Goal: Transaction & Acquisition: Purchase product/service

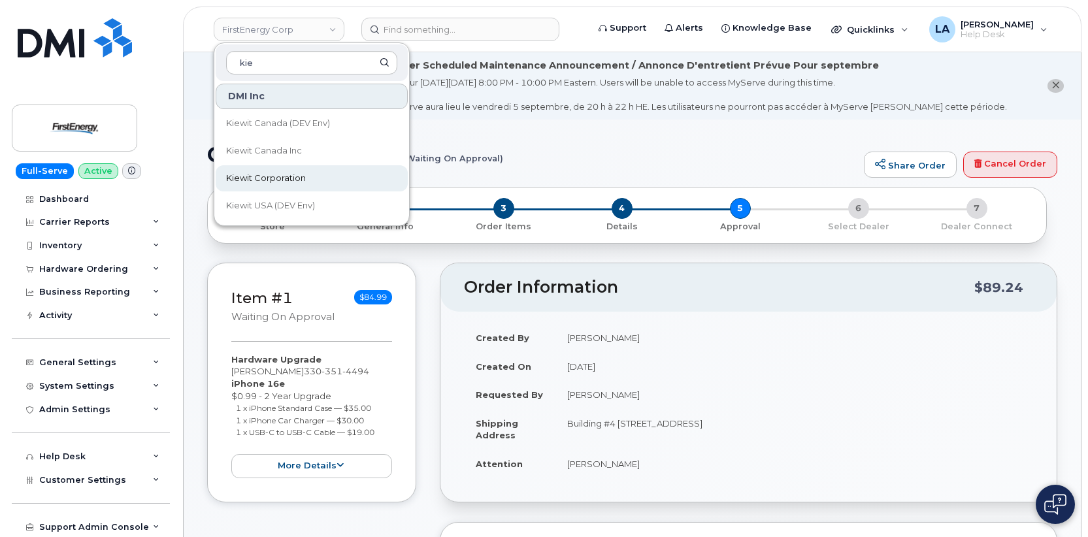
type input "kie"
click at [271, 173] on span "Kiewit Corporation" at bounding box center [266, 178] width 80 height 13
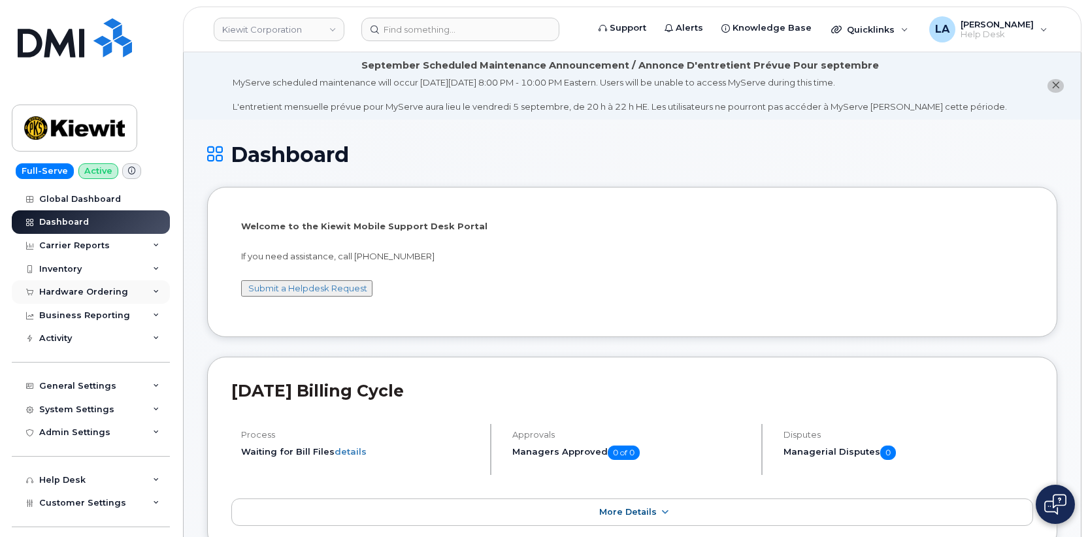
click at [146, 289] on div "Hardware Ordering" at bounding box center [91, 292] width 158 height 24
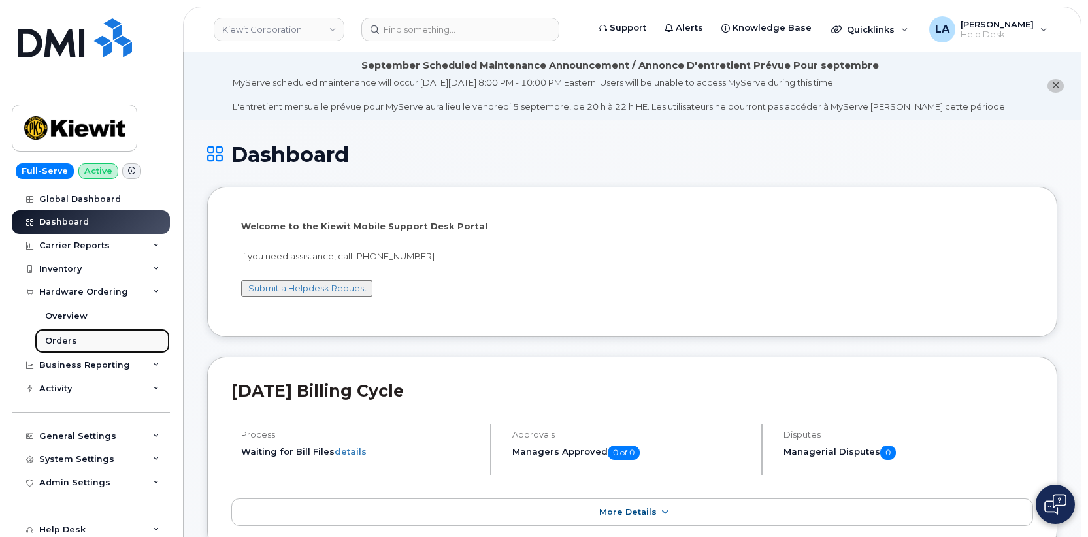
click at [66, 342] on div "Orders" at bounding box center [61, 341] width 32 height 12
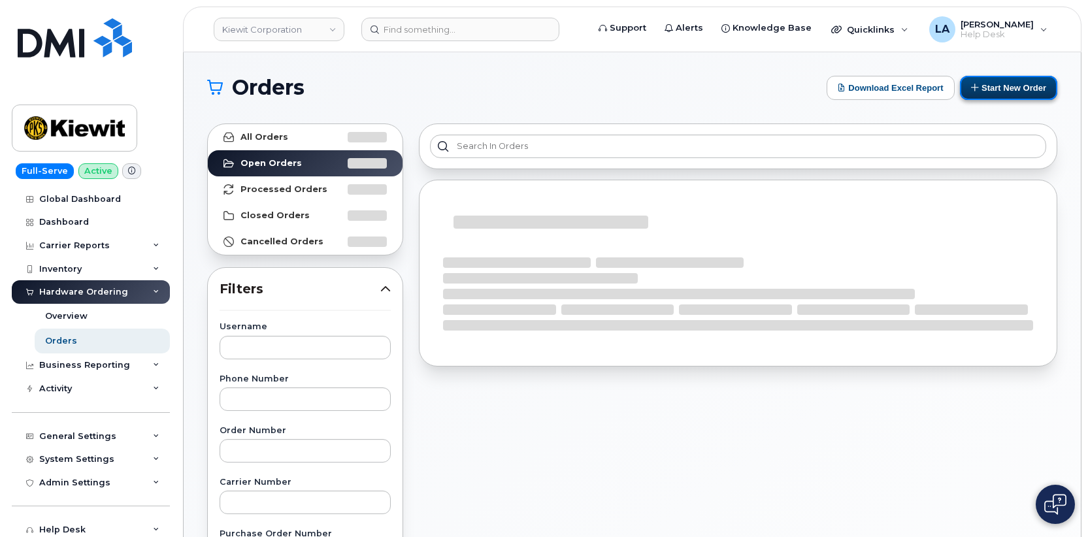
click at [1037, 90] on button "Start New Order" at bounding box center [1008, 88] width 97 height 24
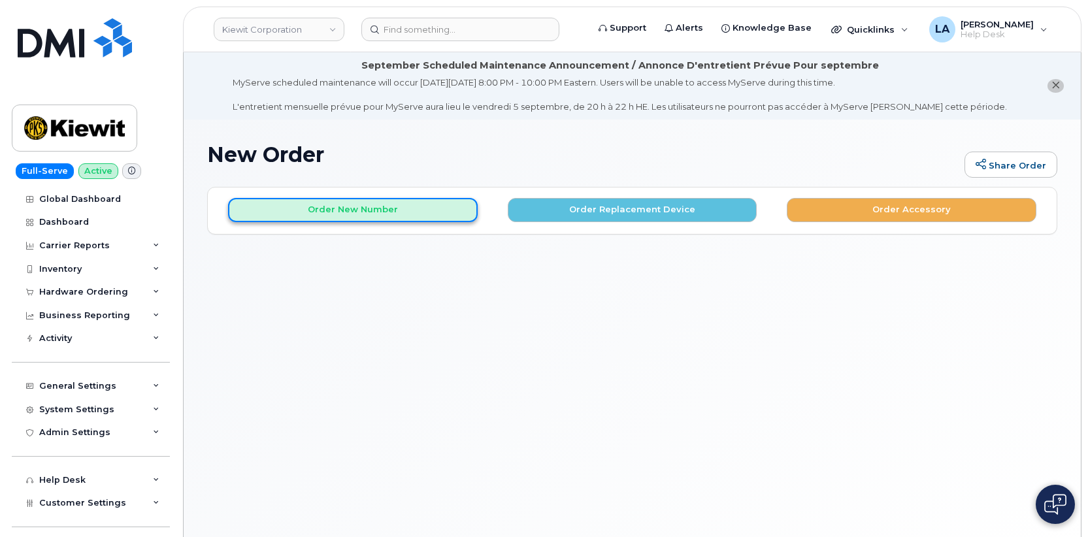
click at [436, 207] on button "Order New Number" at bounding box center [353, 210] width 250 height 24
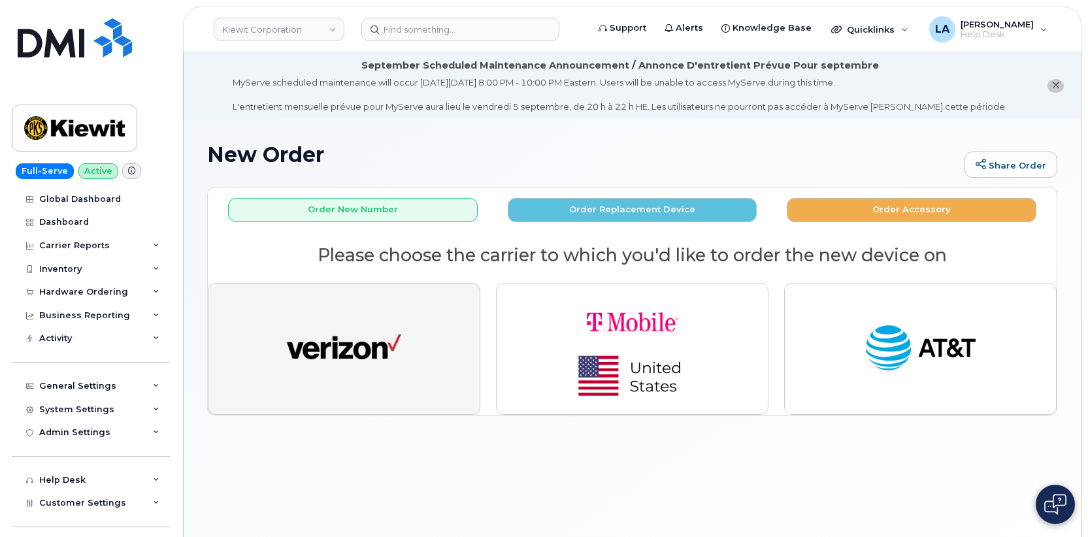
click at [421, 344] on button "button" at bounding box center [344, 349] width 272 height 132
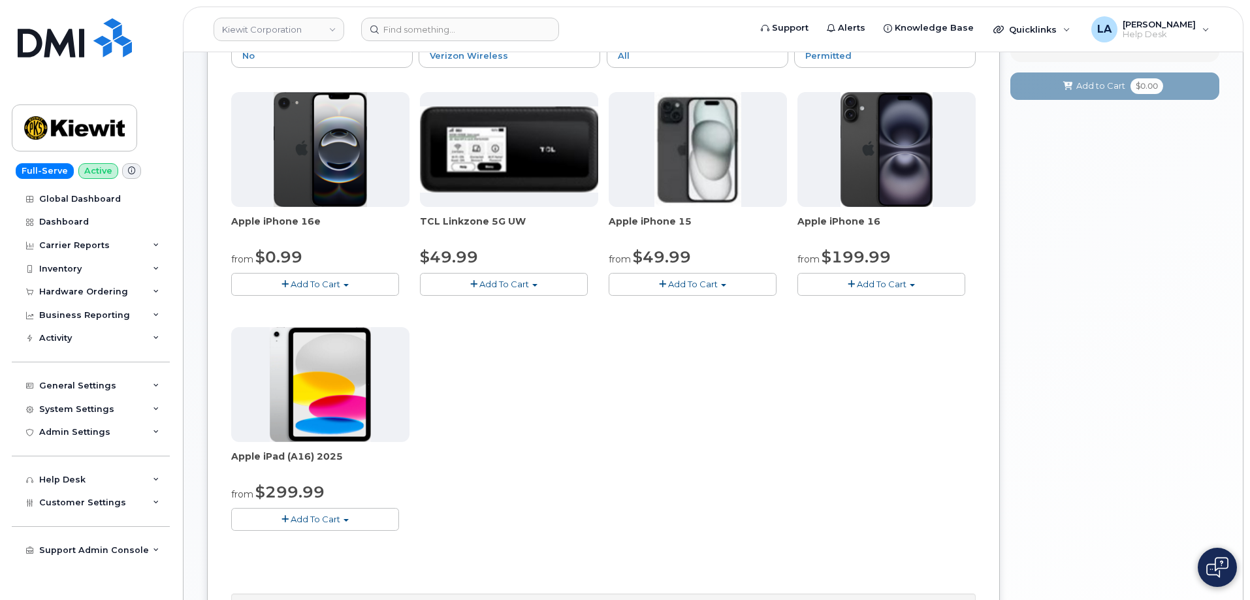
scroll to position [271, 0]
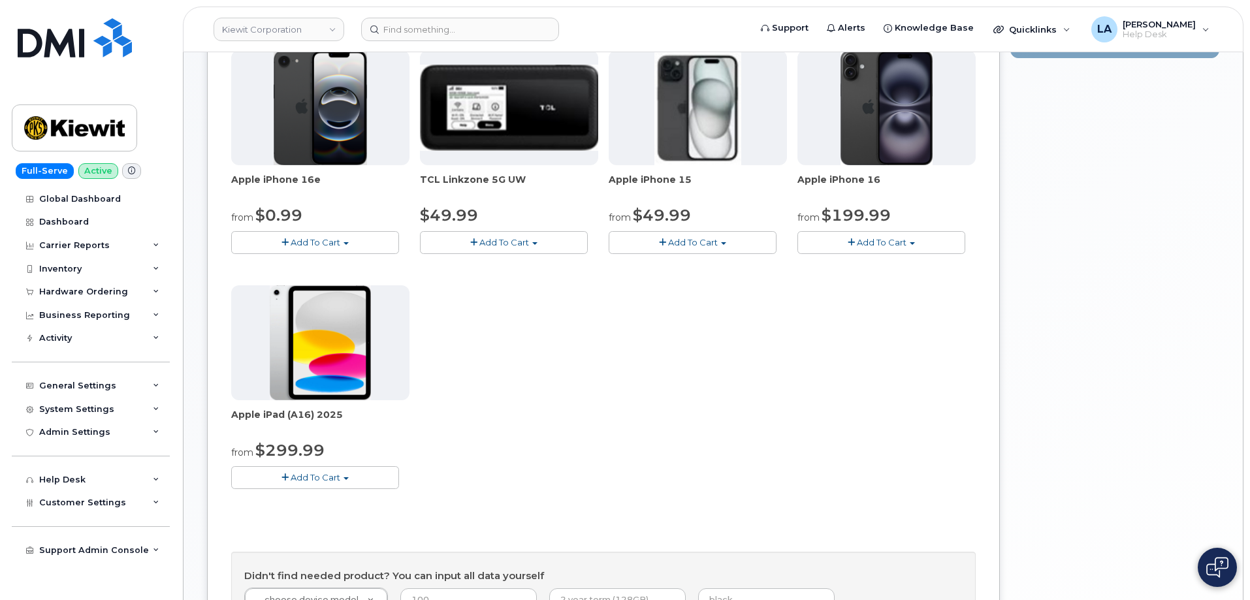
click at [347, 236] on button "Add To Cart" at bounding box center [315, 242] width 168 height 23
click at [323, 264] on link "$0.99 - 2 Year Activation (128GB)" at bounding box center [319, 267] width 169 height 16
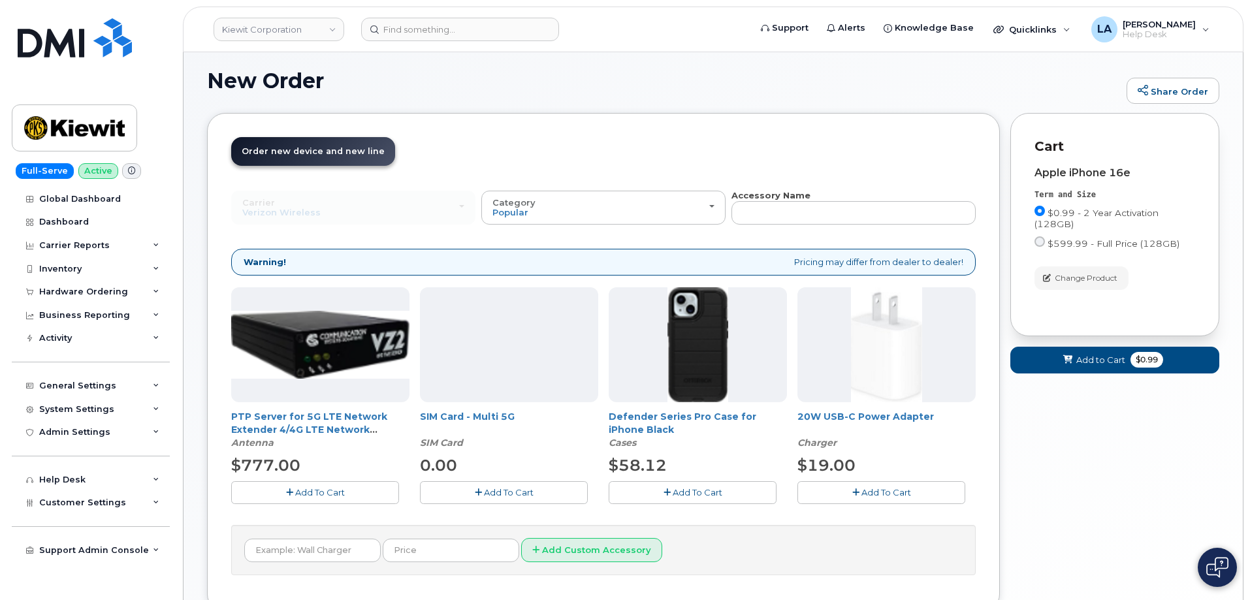
scroll to position [171, 0]
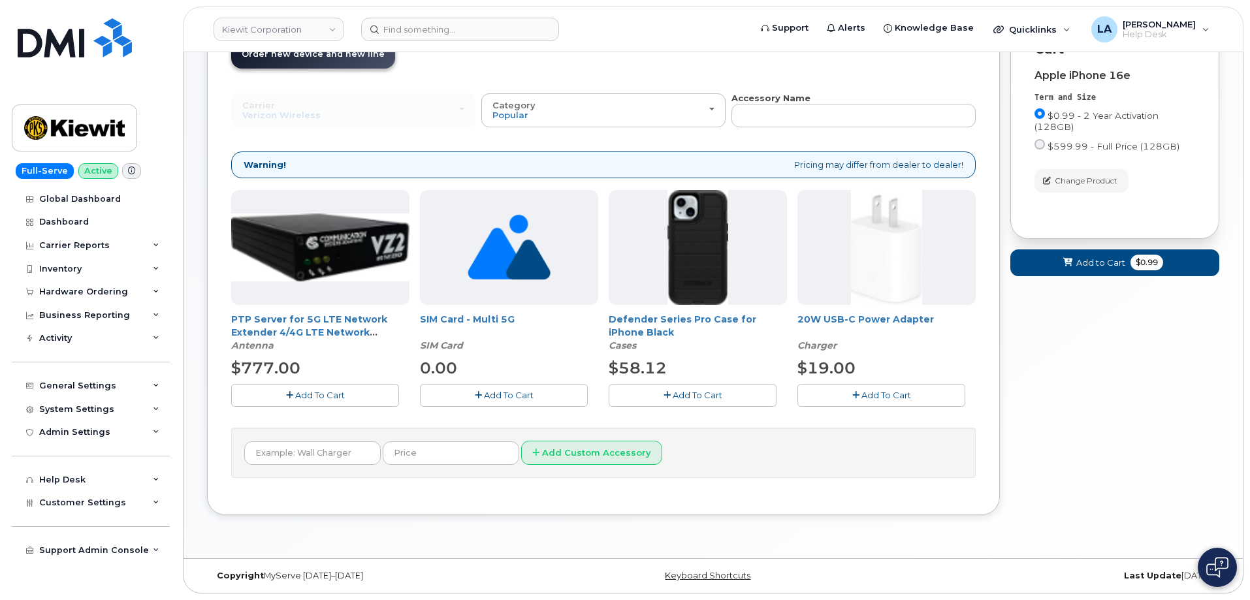
click at [723, 391] on button "Add To Cart" at bounding box center [693, 395] width 168 height 23
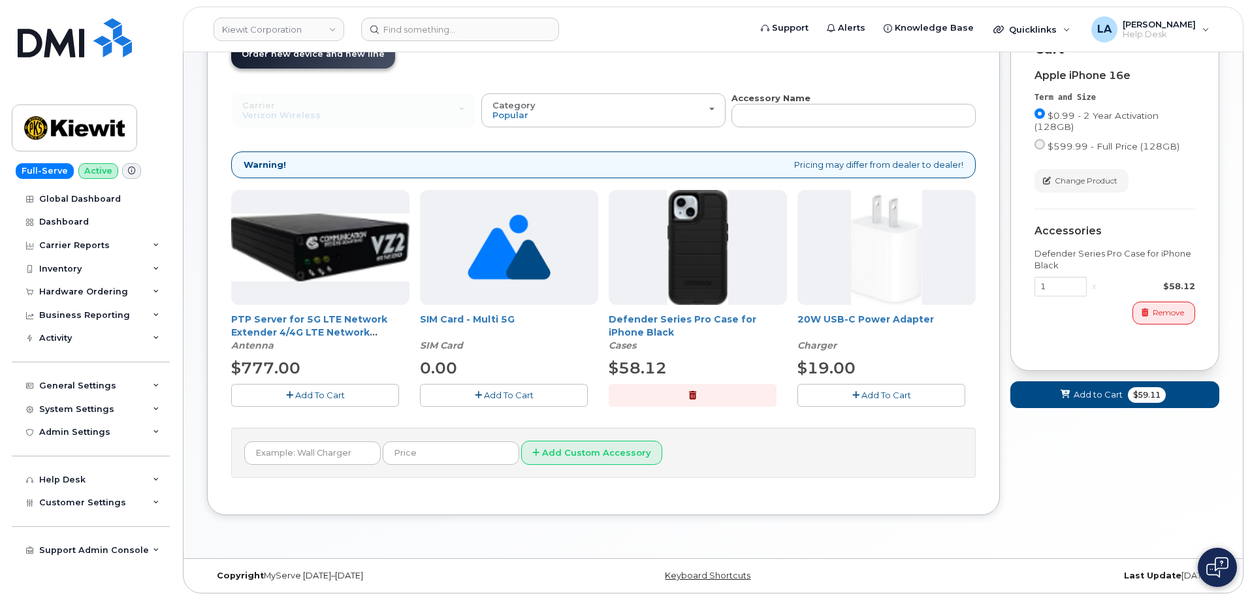
click at [878, 389] on button "Add To Cart" at bounding box center [882, 395] width 168 height 23
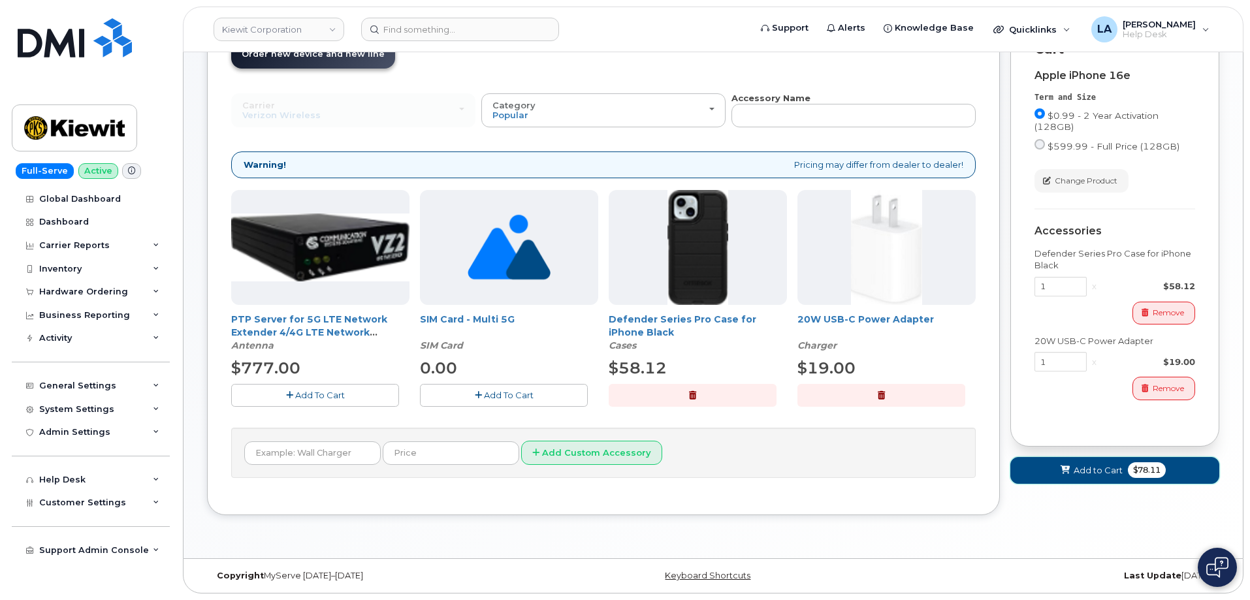
click at [1054, 473] on button "Add to Cart $78.11" at bounding box center [1115, 470] width 209 height 27
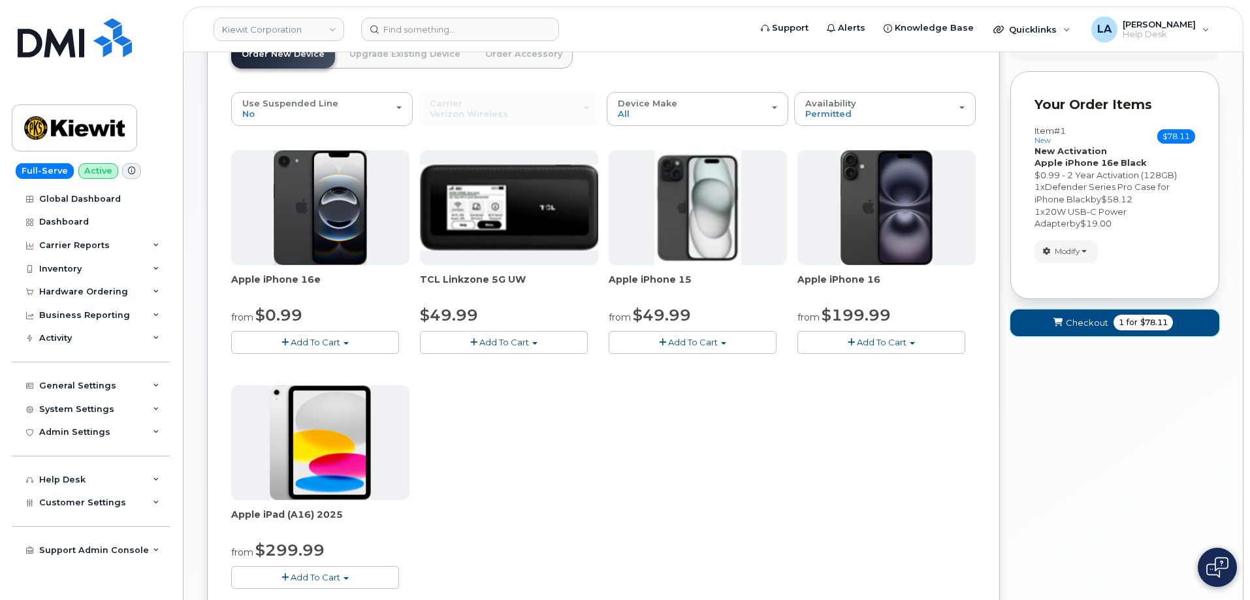
click at [1082, 330] on button "Checkout 1 for $78.11" at bounding box center [1115, 323] width 209 height 27
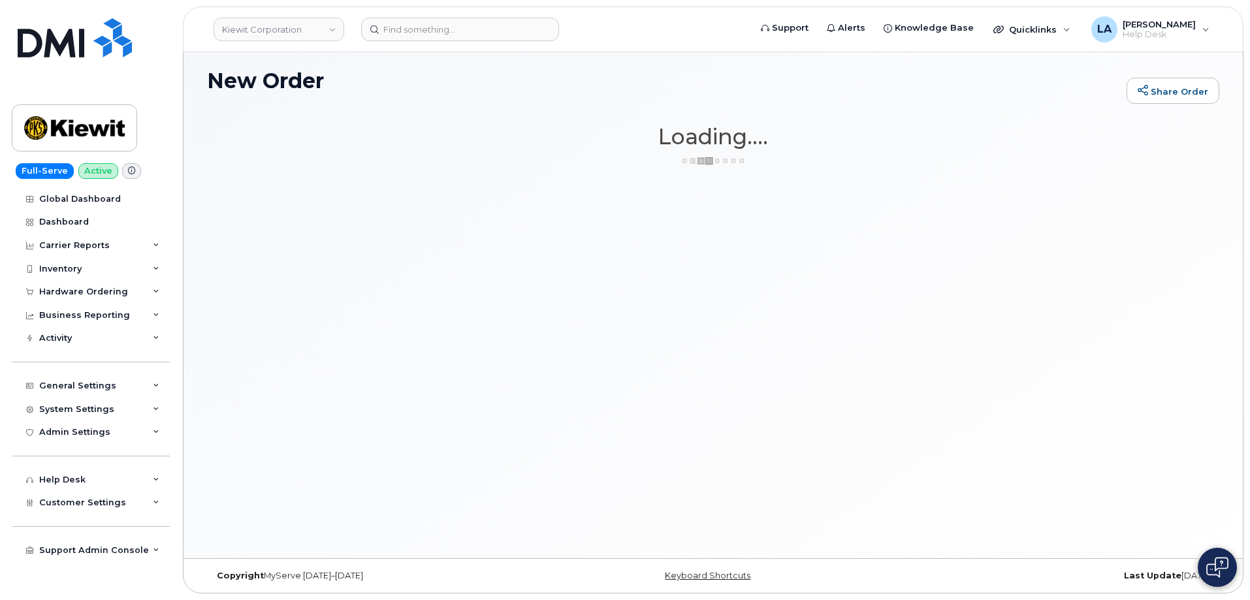
scroll to position [74, 0]
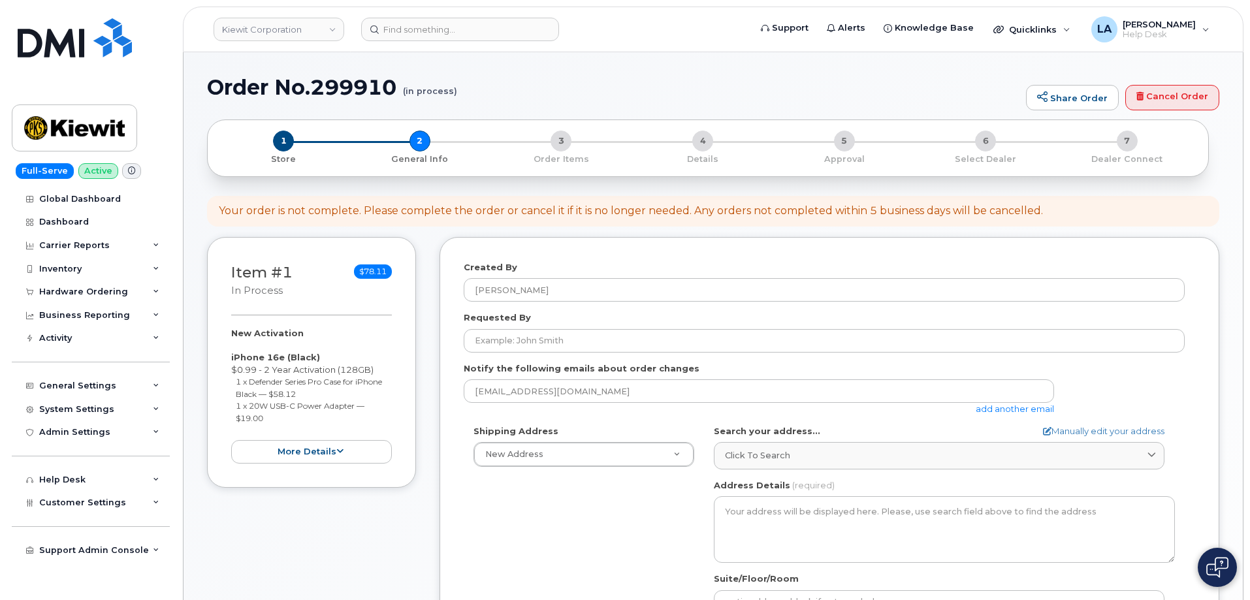
select select
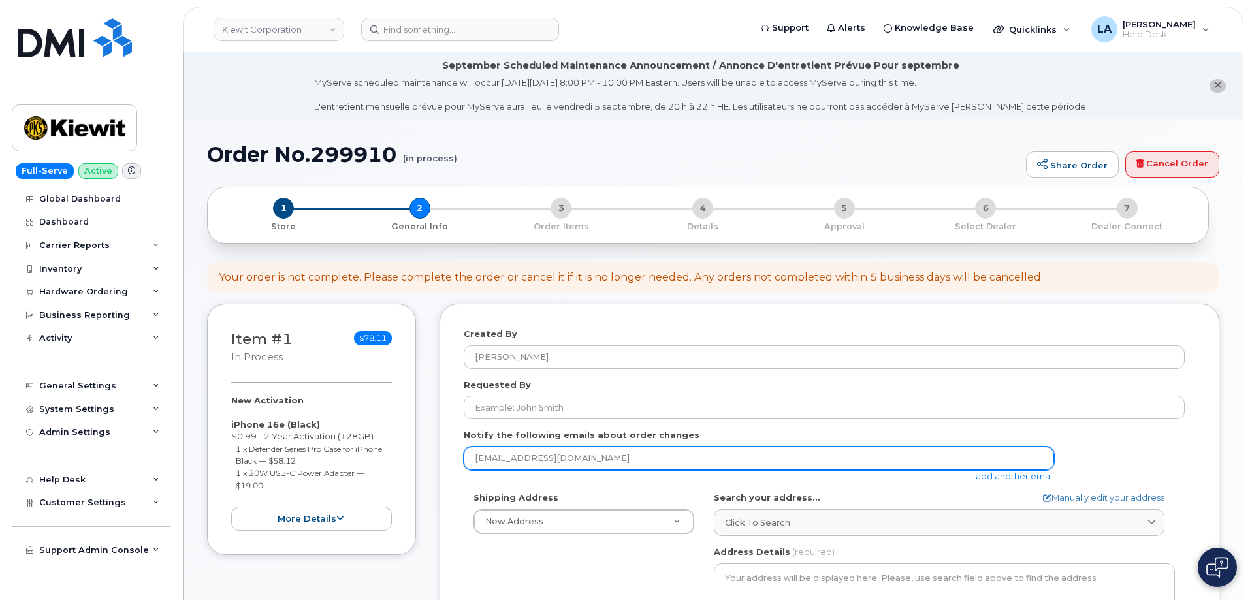
drag, startPoint x: 530, startPoint y: 451, endPoint x: 370, endPoint y: 451, distance: 159.4
click at [370, 451] on div "Item #1 in process $78.11 New Activation iPhone 16e (Black) $0.99 - 2 Year Acti…" at bounding box center [713, 587] width 1013 height 566
paste input "[PERSON_NAME][EMAIL_ADDRESS][PERSON_NAME][PERSON_NAME][DOMAIN_NAME]"
type input "[PERSON_NAME][EMAIL_ADDRESS][PERSON_NAME][PERSON_NAME][DOMAIN_NAME]"
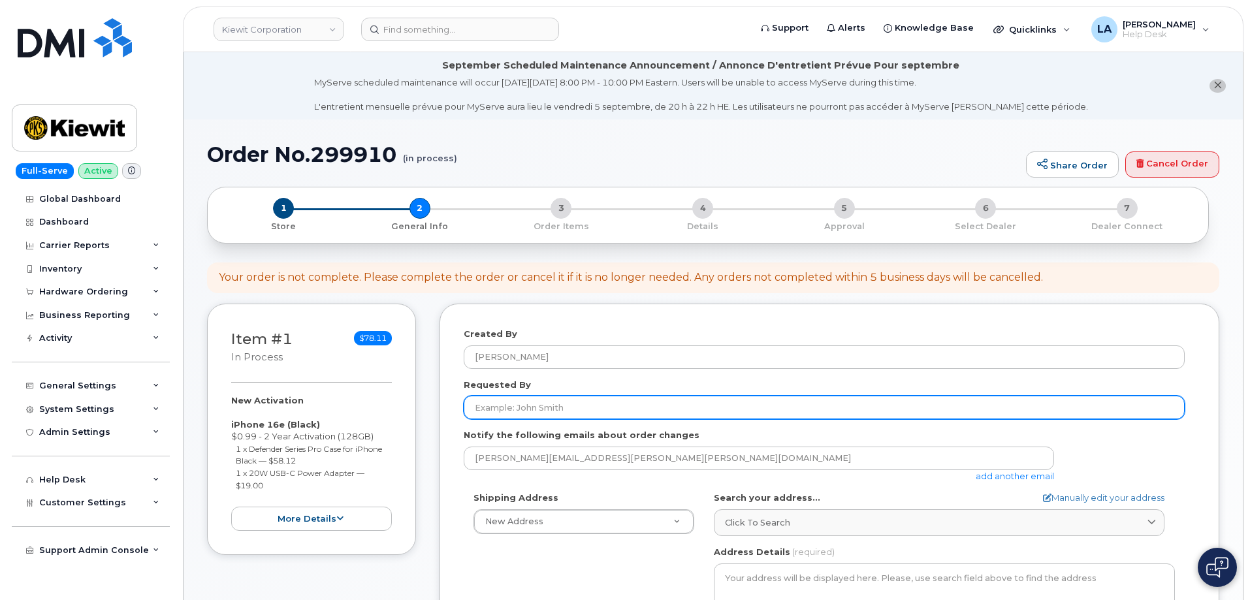
drag, startPoint x: 604, startPoint y: 404, endPoint x: 616, endPoint y: 397, distance: 13.8
click at [604, 404] on input "Requested By" at bounding box center [824, 408] width 721 height 24
paste input "[PERSON_NAME]"
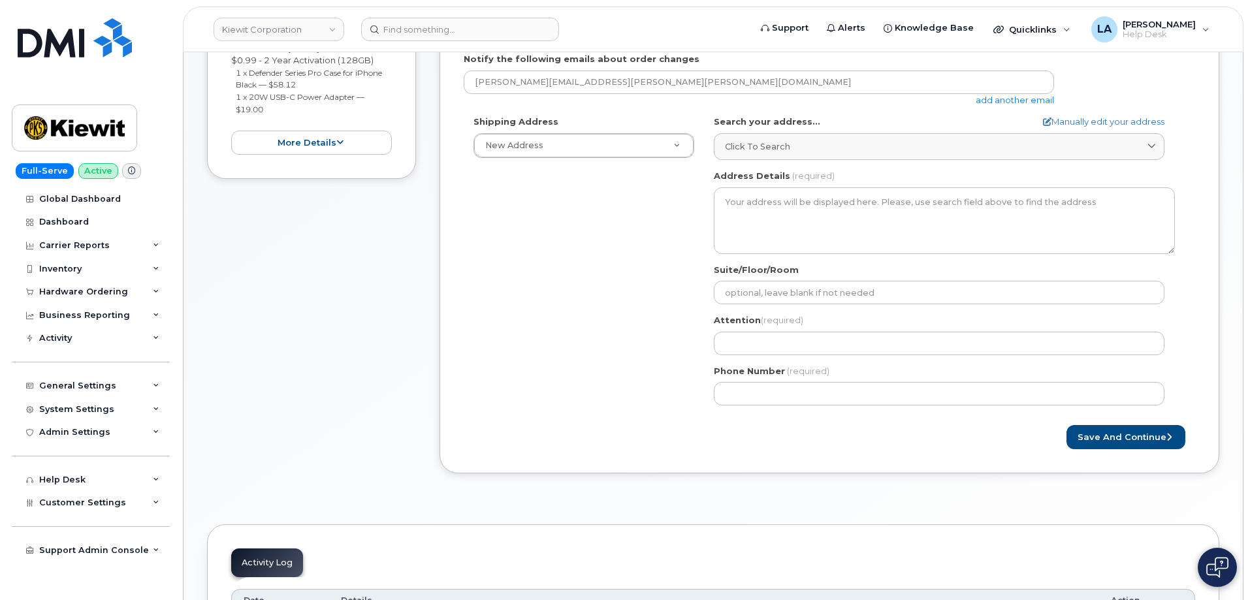
scroll to position [378, 0]
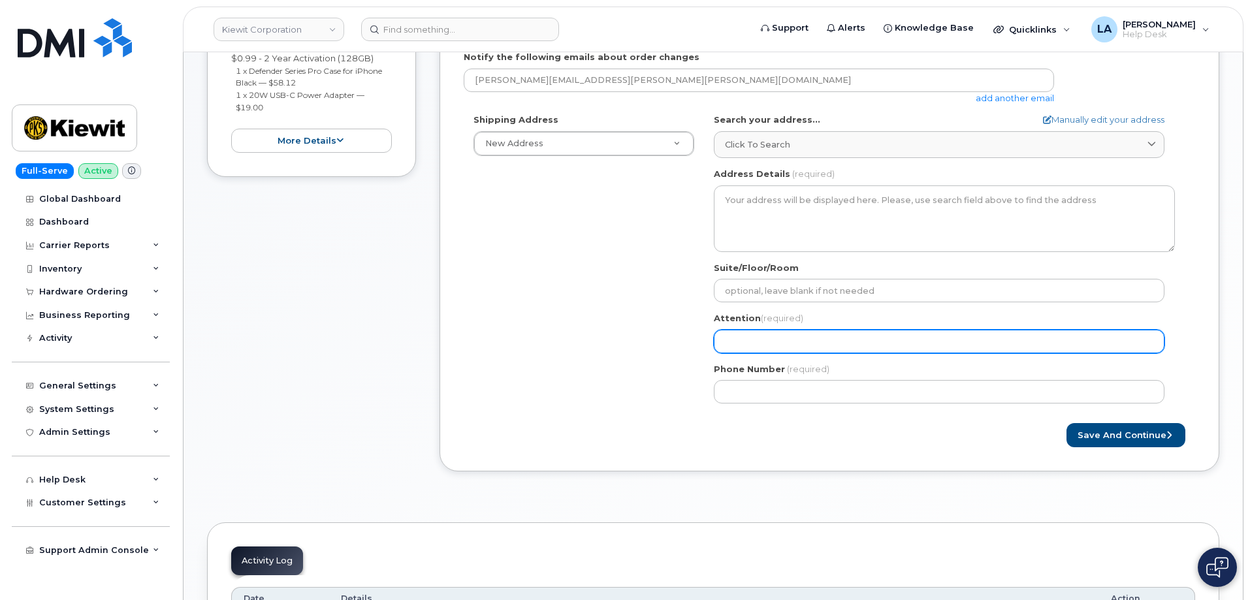
type input "[PERSON_NAME]"
drag, startPoint x: 743, startPoint y: 334, endPoint x: 755, endPoint y: 327, distance: 14.7
click at [743, 334] on input "Attention (required)" at bounding box center [939, 342] width 451 height 24
paste input "[PERSON_NAME]"
select select
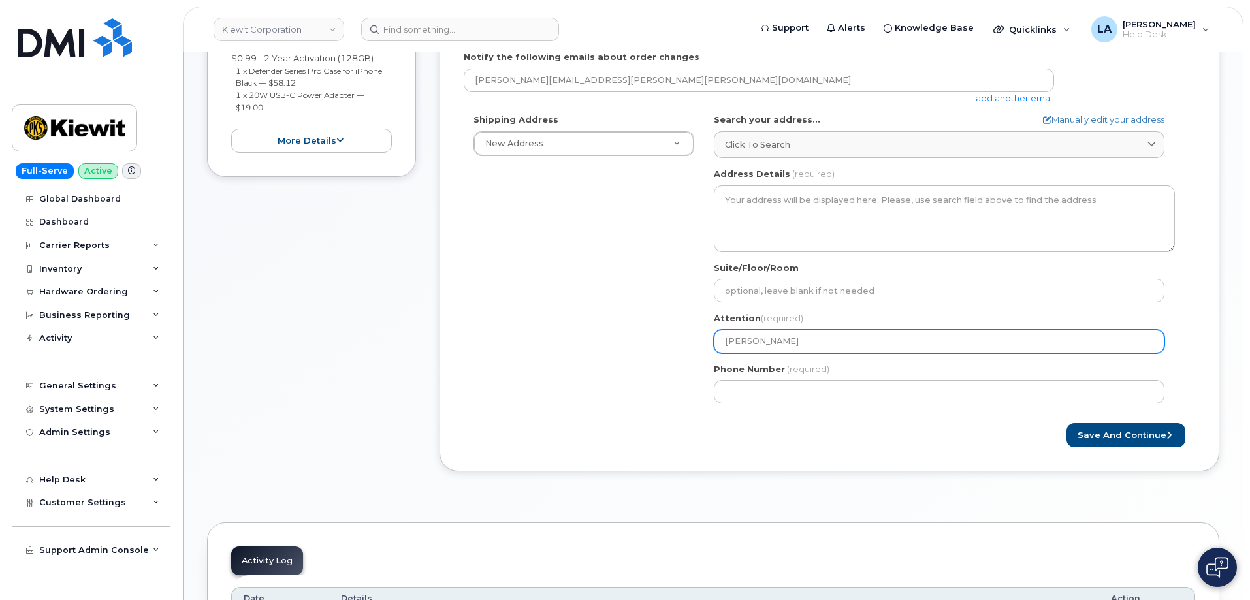
type input "[PERSON_NAME]"
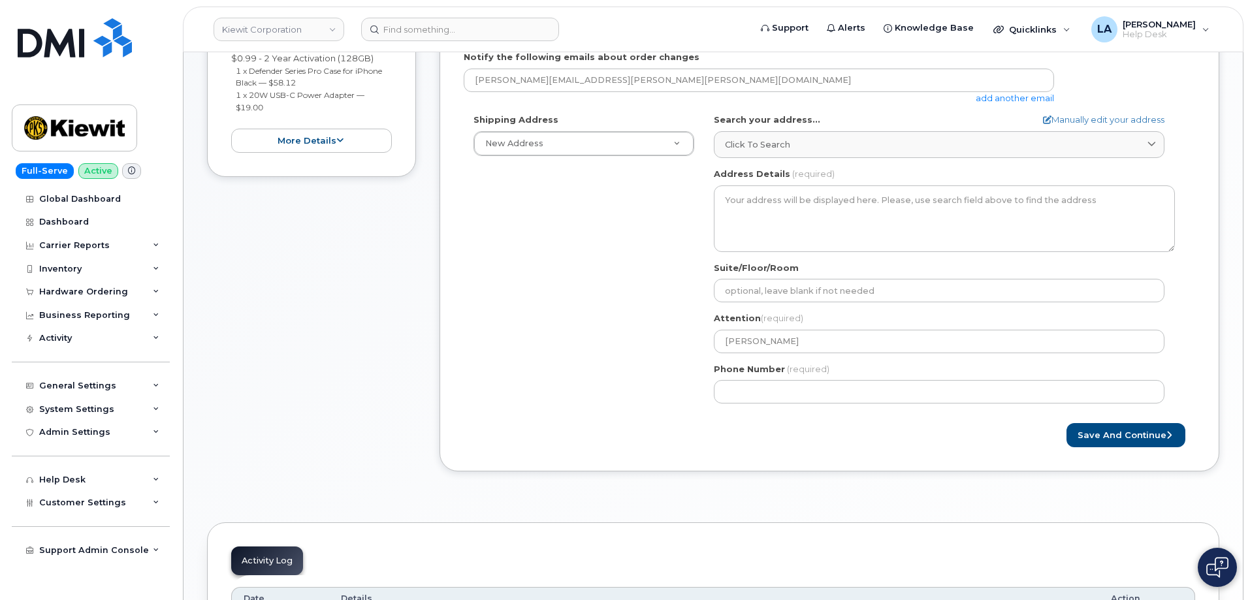
click at [603, 421] on form "Created By Lanette Aparicio Requested By Phillip Reitmajer Notify the following…" at bounding box center [830, 199] width 732 height 498
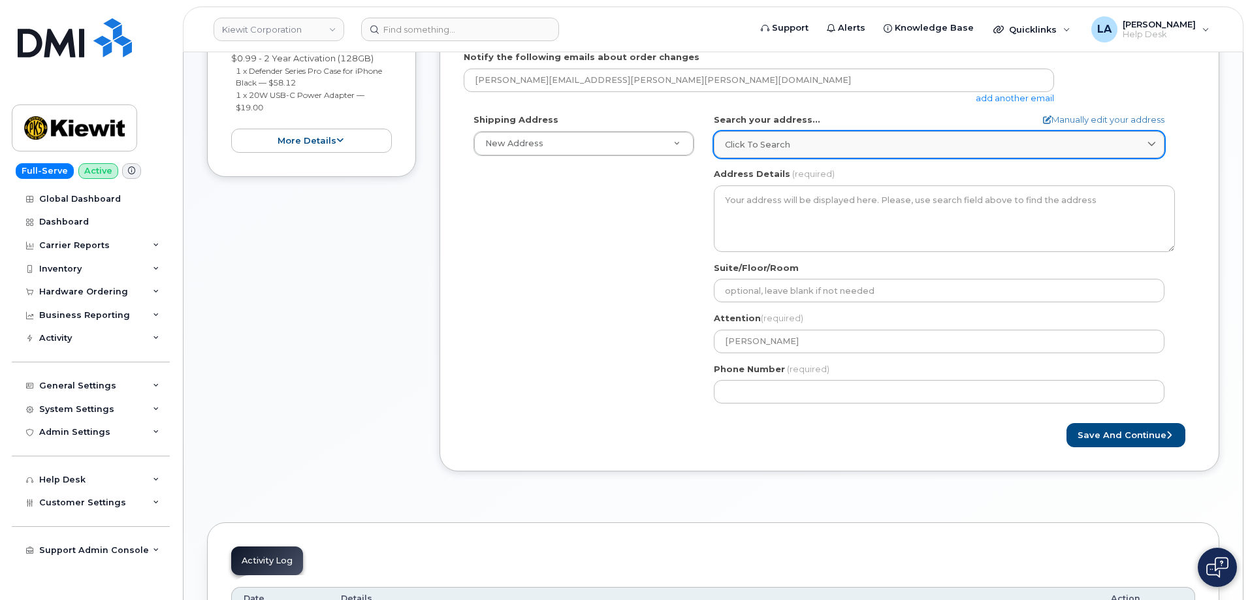
click at [783, 142] on span "Click to search" at bounding box center [757, 144] width 65 height 12
paste input "15 Century Blvd"
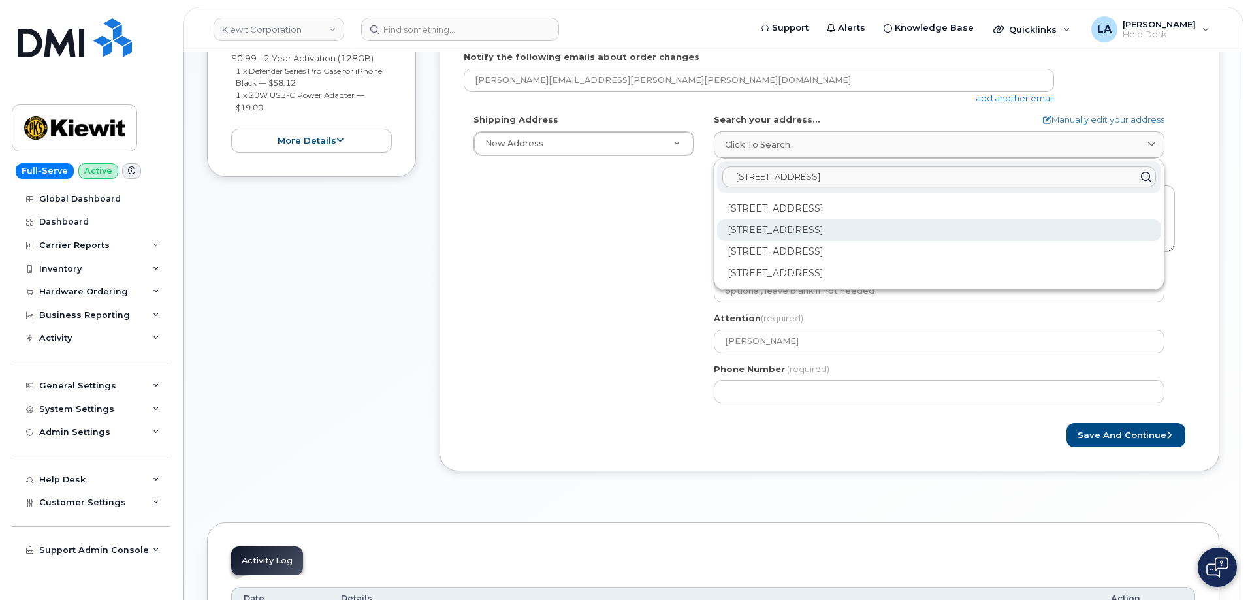
type input "15 Century Blvd"
click at [790, 229] on div "15 Century Blvd Nashville TN 37214-3692" at bounding box center [939, 231] width 444 height 22
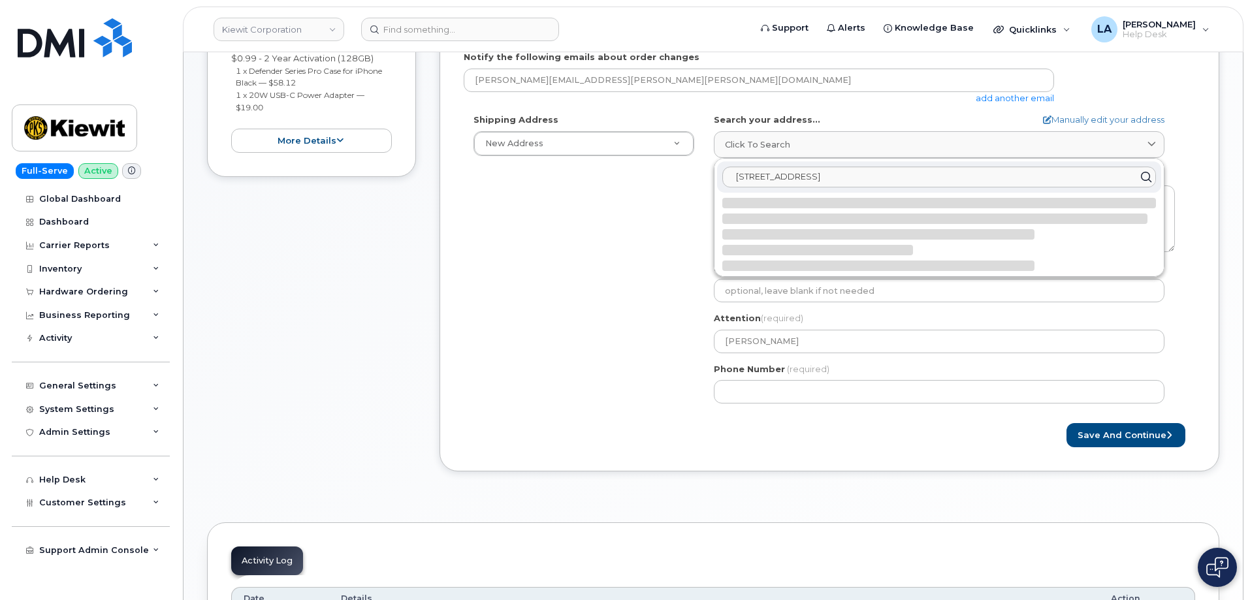
select select
type textarea "15 Century Blvd NASHVILLE TN 37214-3692 UNITED STATES"
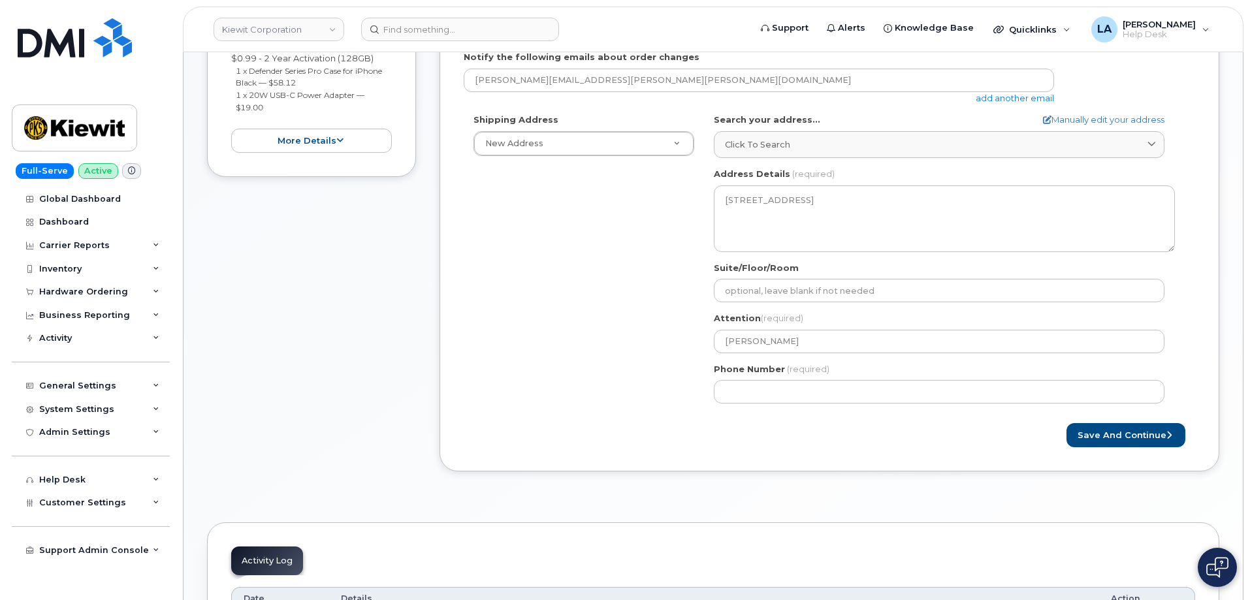
click at [619, 266] on div "Shipping Address New Address New Address 10055 Trainstation Cir TN Nashville Se…" at bounding box center [824, 264] width 721 height 300
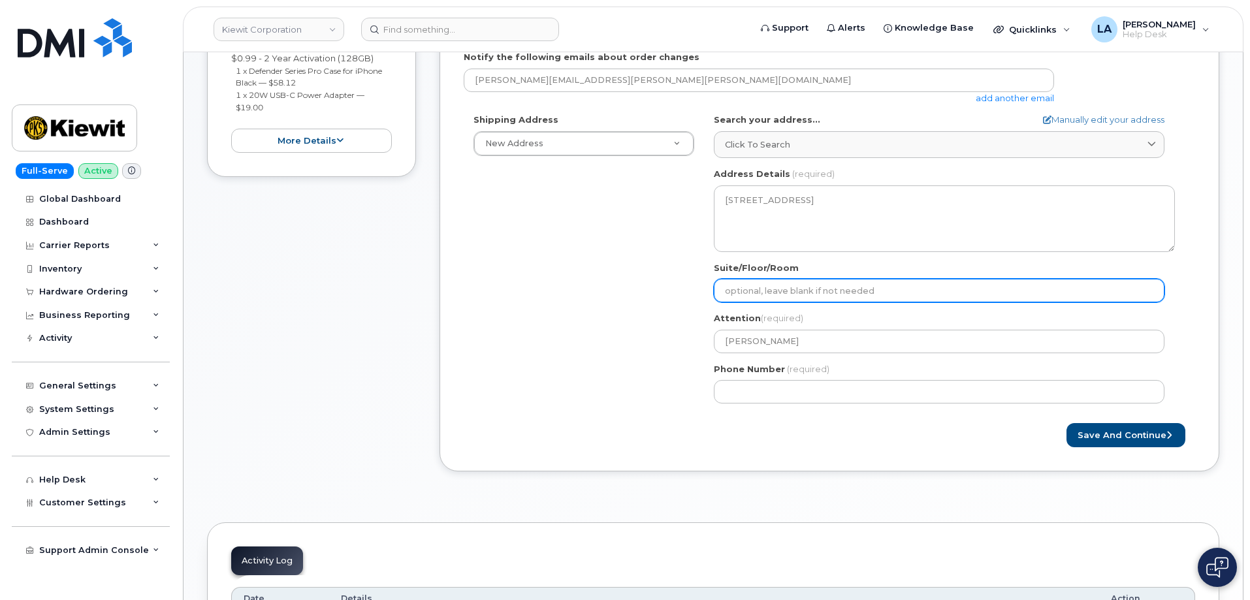
click at [805, 291] on input "Suite/Floor/Room" at bounding box center [939, 291] width 451 height 24
paste input "Suite 303"
select select
type input "Suite 303"
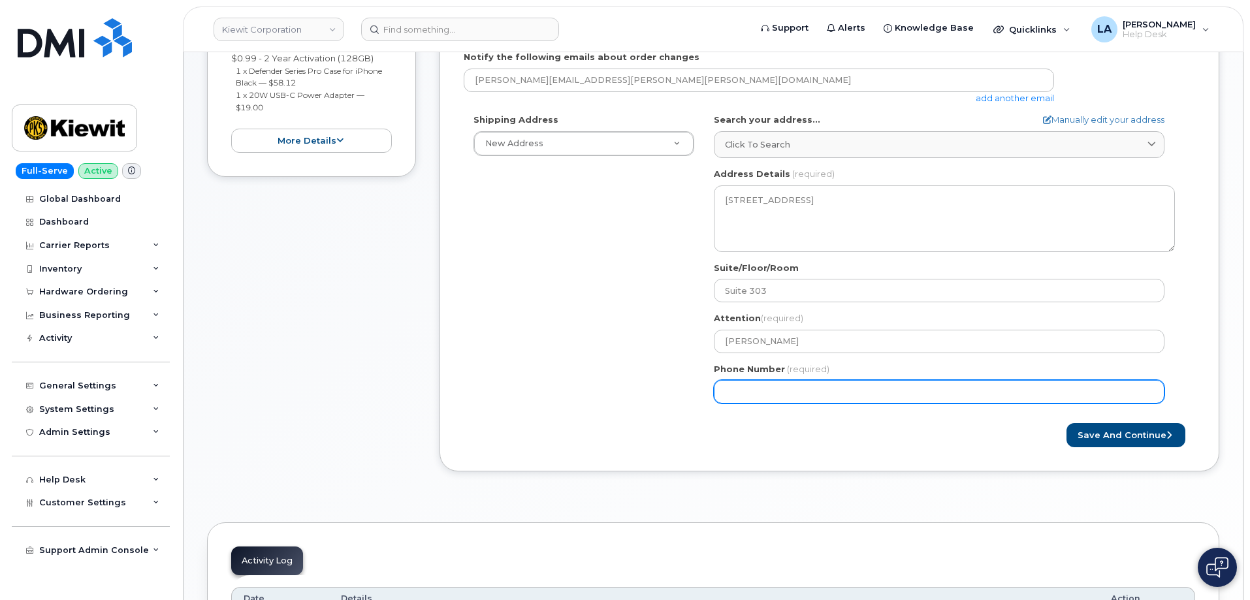
click at [807, 386] on input "Phone Number" at bounding box center [939, 392] width 451 height 24
paste input "6293096294"
select select
type input "6293096294"
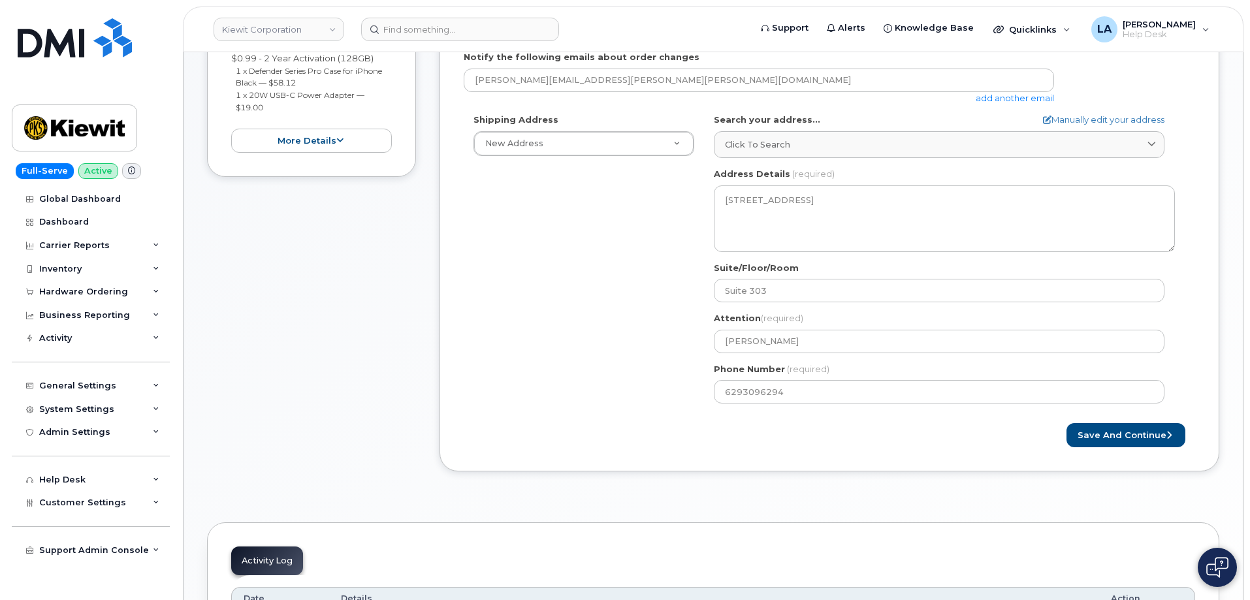
drag, startPoint x: 1250, startPoint y: 190, endPoint x: 1251, endPoint y: 154, distance: 36.6
click at [1250, 154] on html "Kiewit Corporation Support Alerts Knowledge Base Quicklinks Suspend / Cancel De…" at bounding box center [625, 239] width 1250 height 1235
click at [1109, 439] on button "Save and Continue" at bounding box center [1126, 435] width 119 height 24
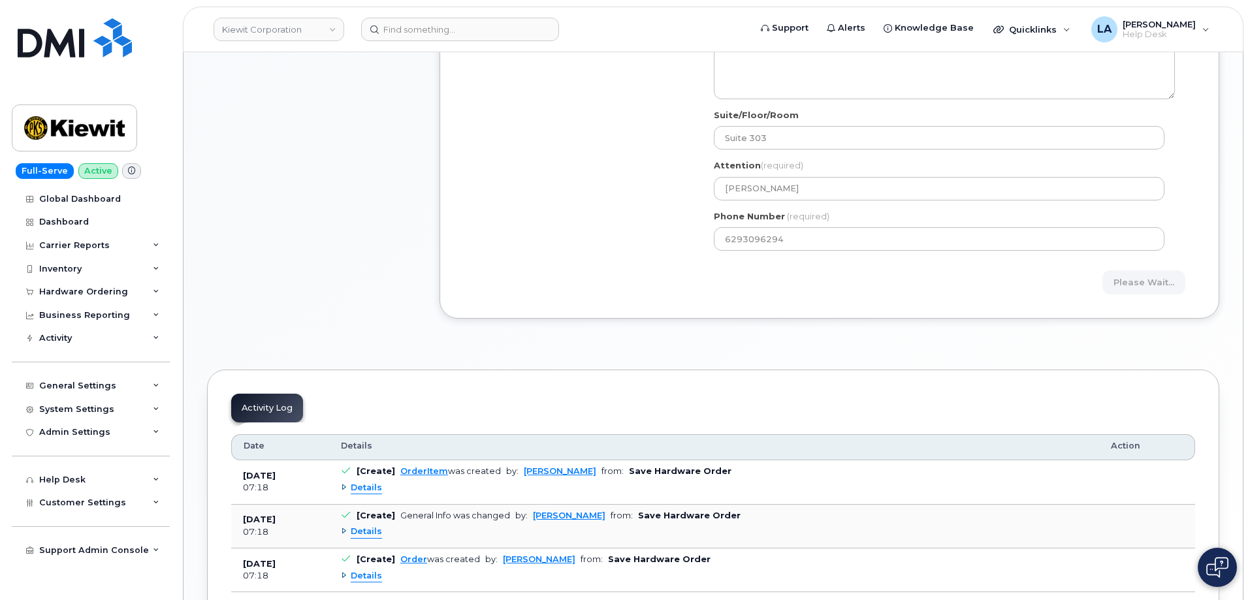
scroll to position [425, 0]
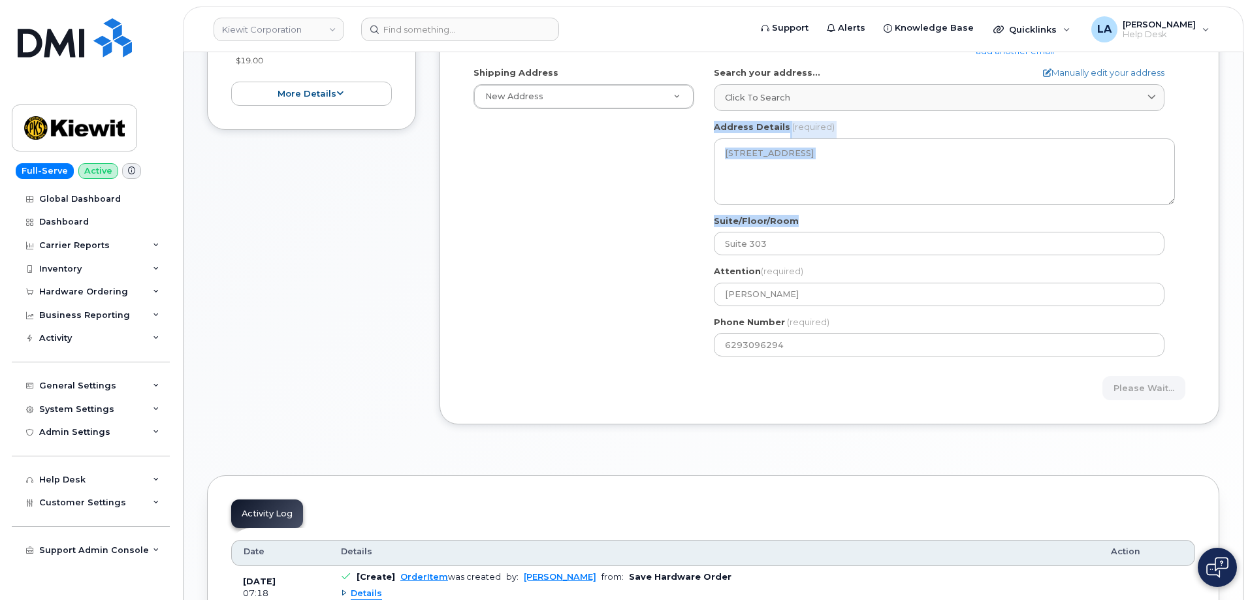
drag, startPoint x: 1249, startPoint y: 215, endPoint x: 1239, endPoint y: 102, distance: 113.4
click at [1239, 102] on body "Kiewit Corporation Support Alerts Knowledge Base Quicklinks Suspend / Cancel De…" at bounding box center [625, 192] width 1250 height 1235
click at [1231, 139] on div "Order No.299910 (in process) Share Order Cancel Order × Share This Order If you…" at bounding box center [714, 231] width 1060 height 1075
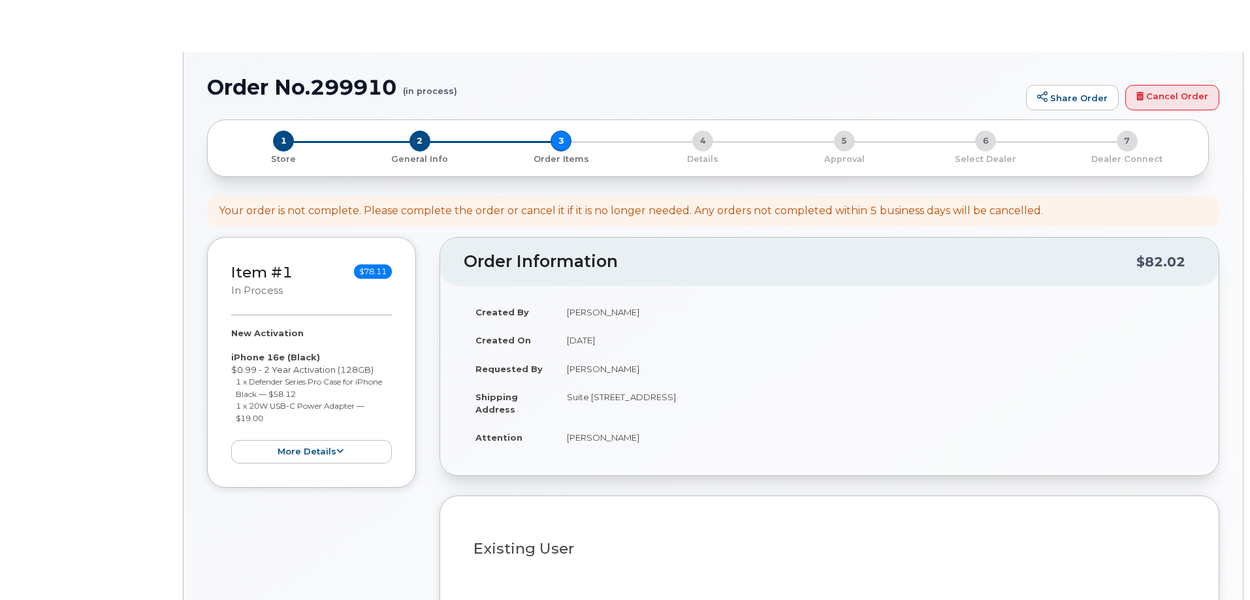
select select
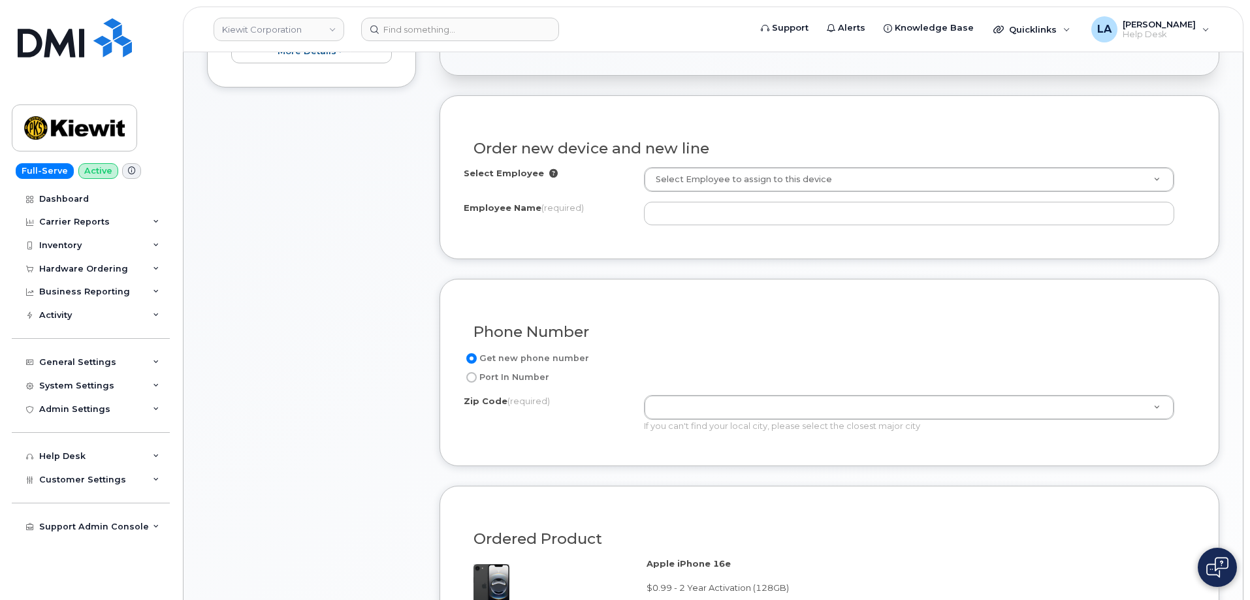
scroll to position [468, 0]
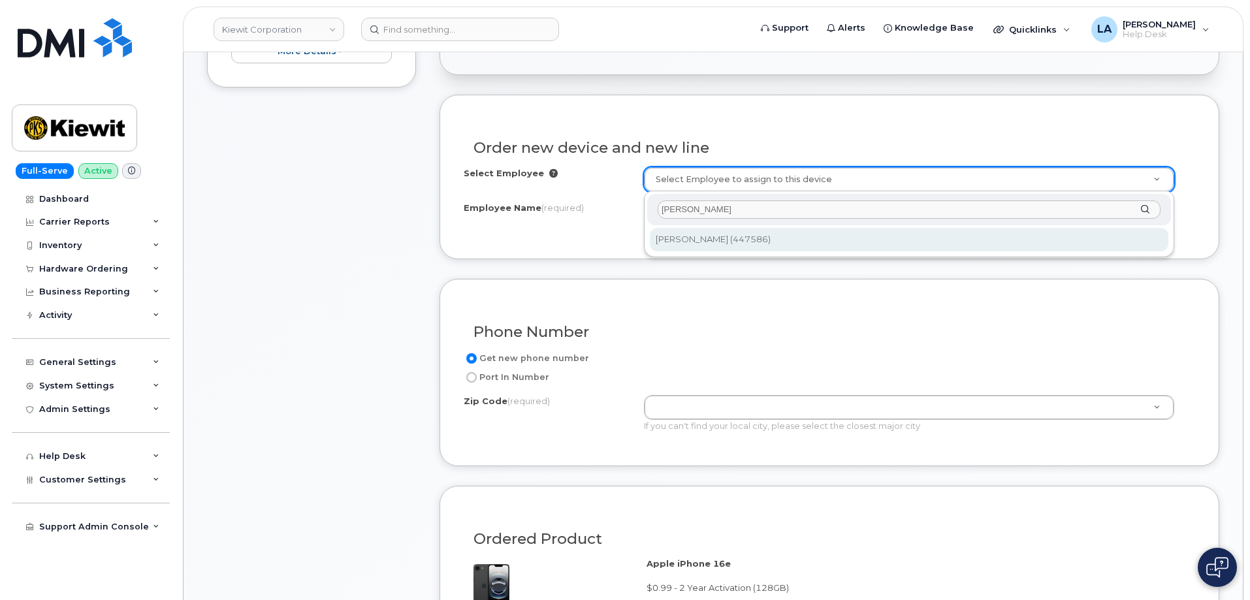
type input "[PERSON_NAME]"
type input "2157308"
type input "[PERSON_NAME]"
type input "[STREET_ADDRESS][PERSON_NAME]"
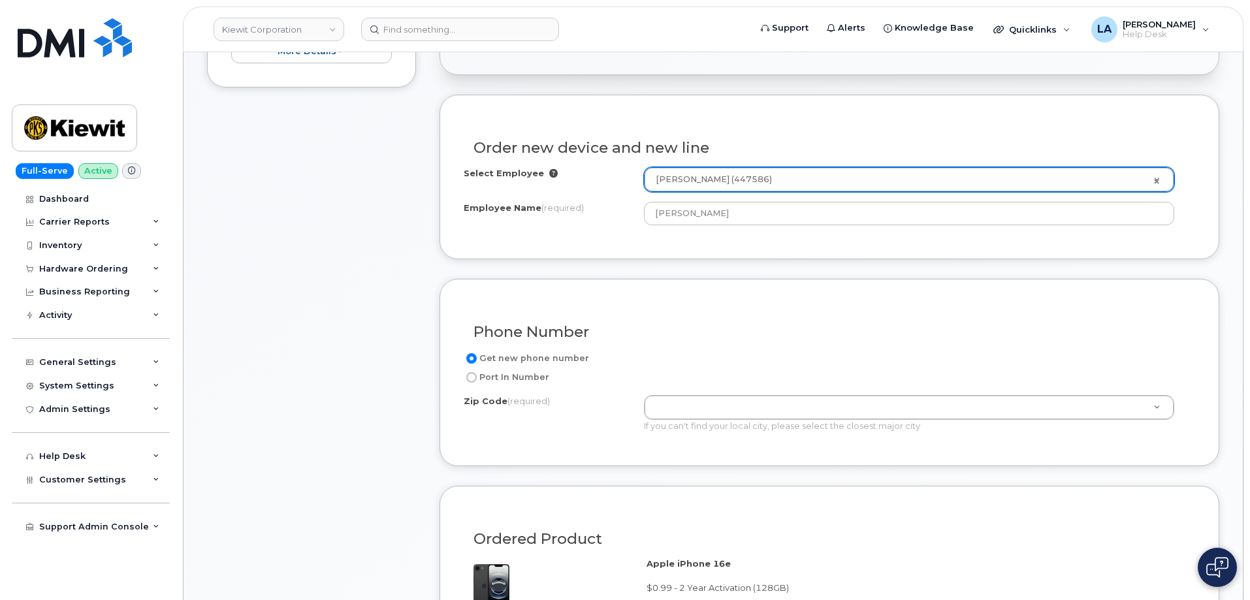
click at [730, 328] on h3 "Phone Number" at bounding box center [830, 332] width 712 height 16
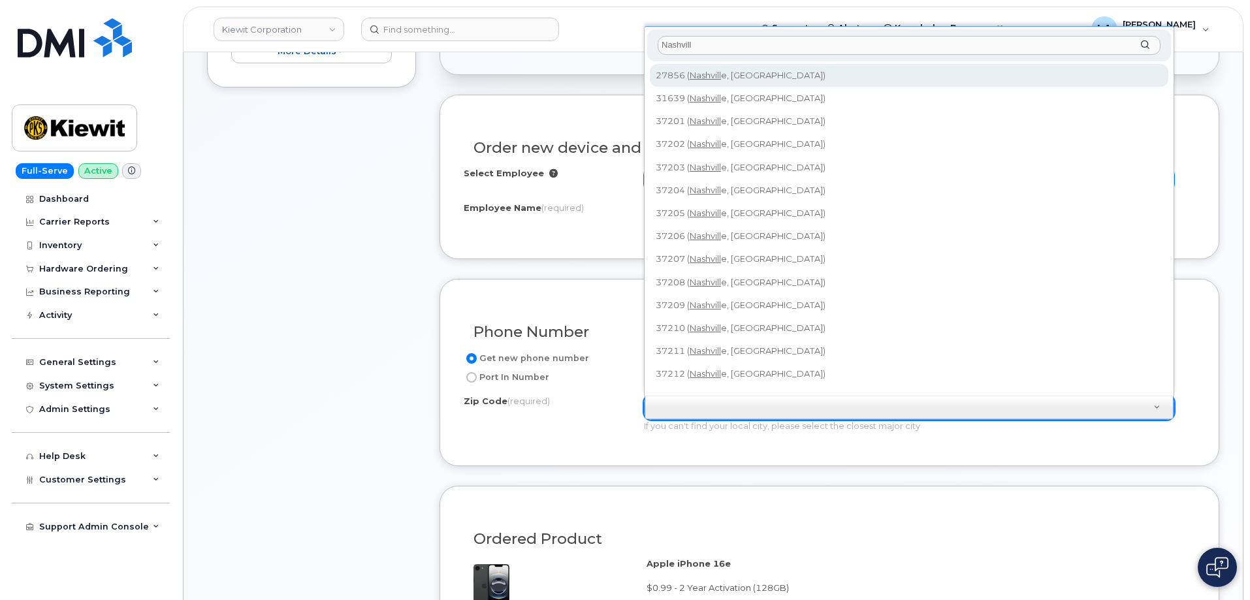
scroll to position [12, 0]
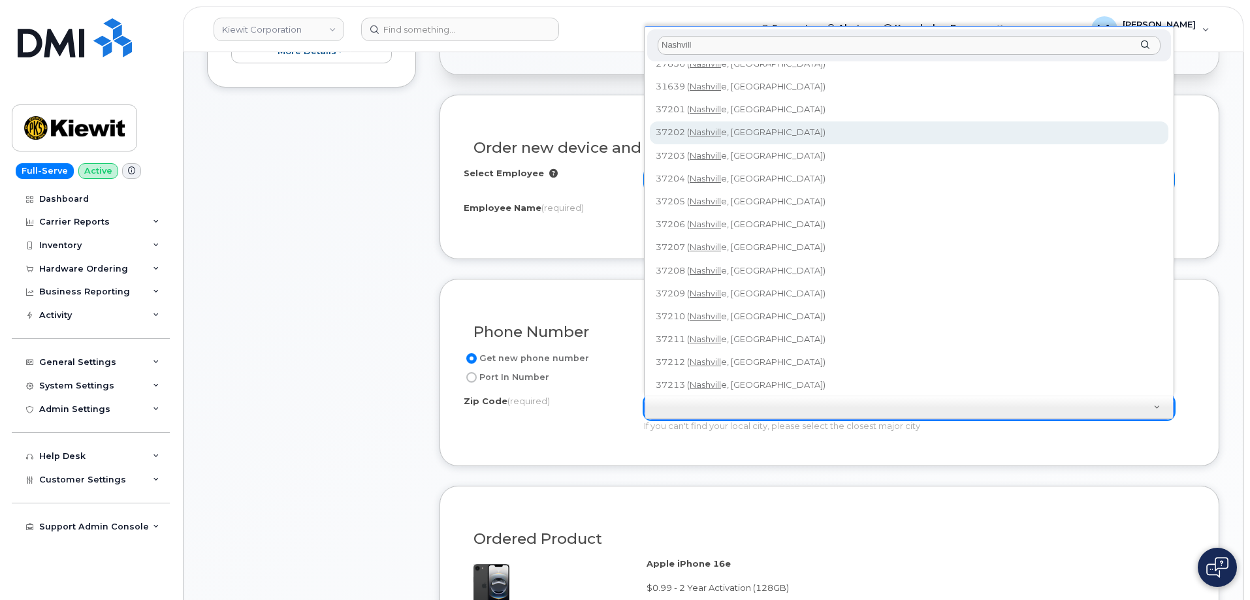
type input "Nashvill"
type input "37202 ([GEOGRAPHIC_DATA], [GEOGRAPHIC_DATA])"
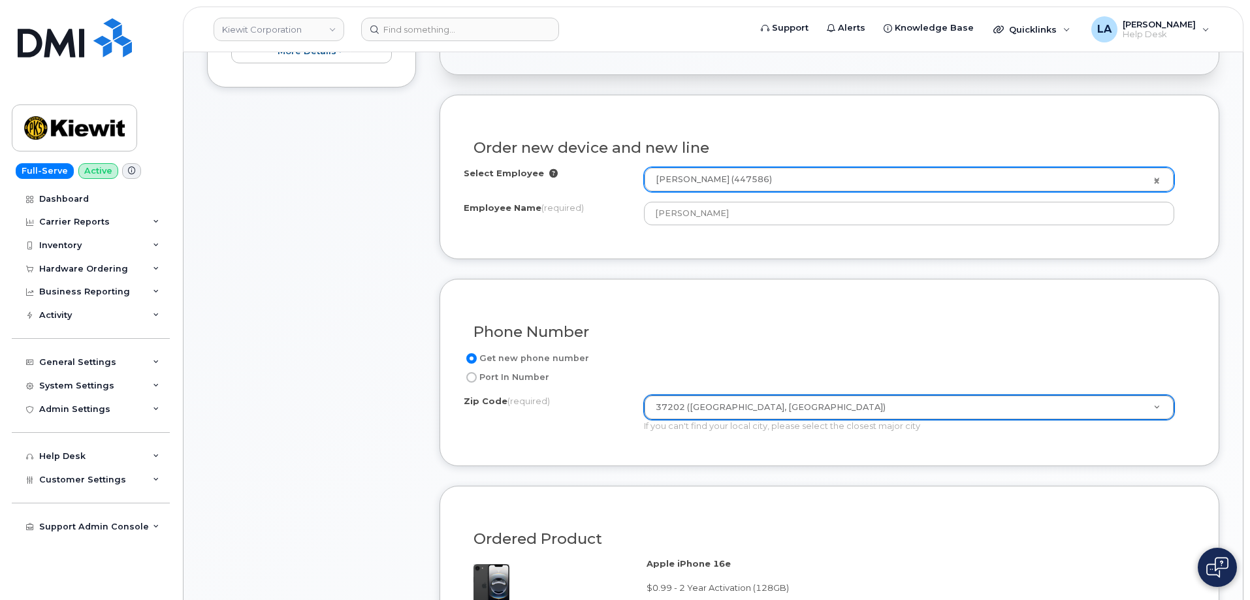
click at [1250, 220] on html "[PERSON_NAME] Corporation Support Alerts Knowledge Base Quicklinks Suspend / Ca…" at bounding box center [625, 610] width 1250 height 2157
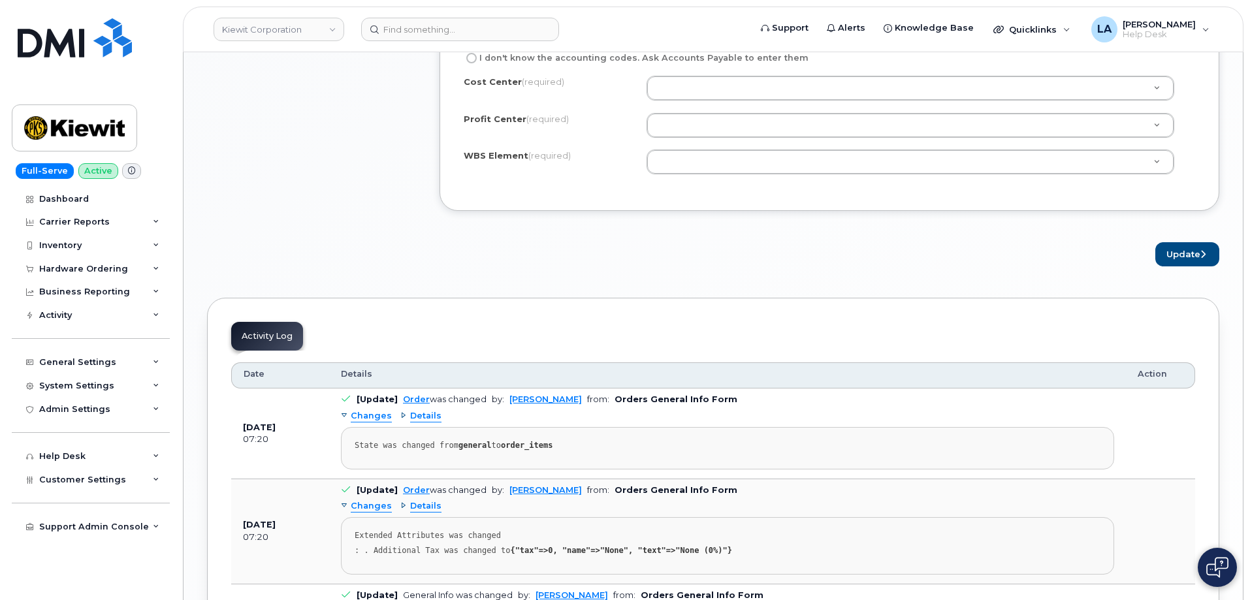
scroll to position [1040, 0]
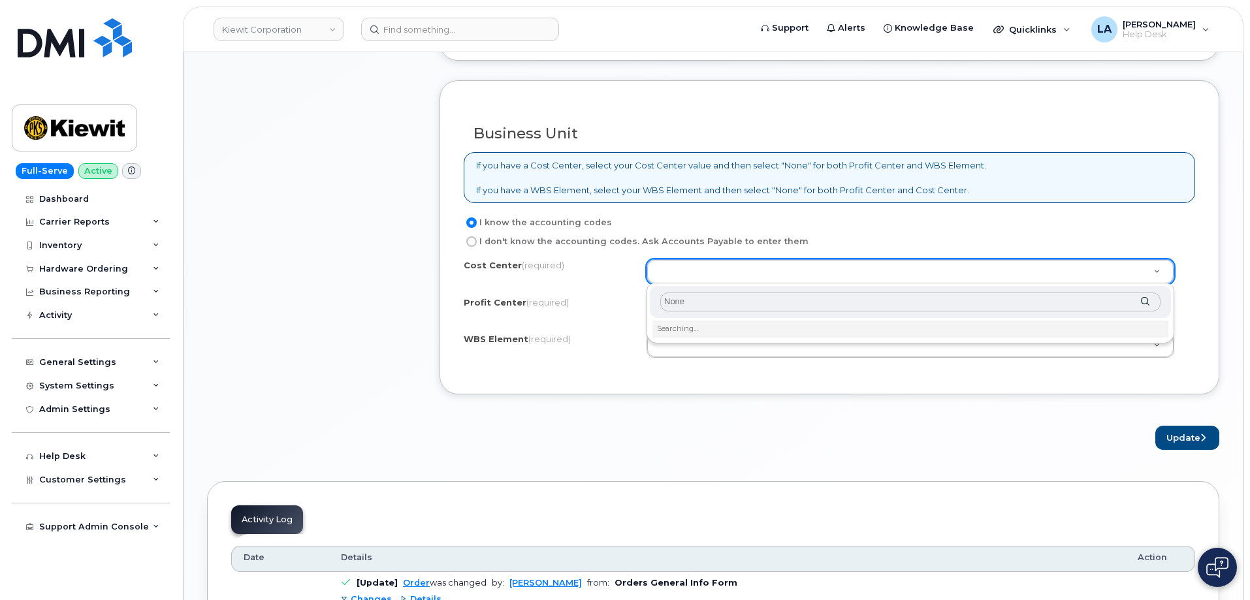
type input "None"
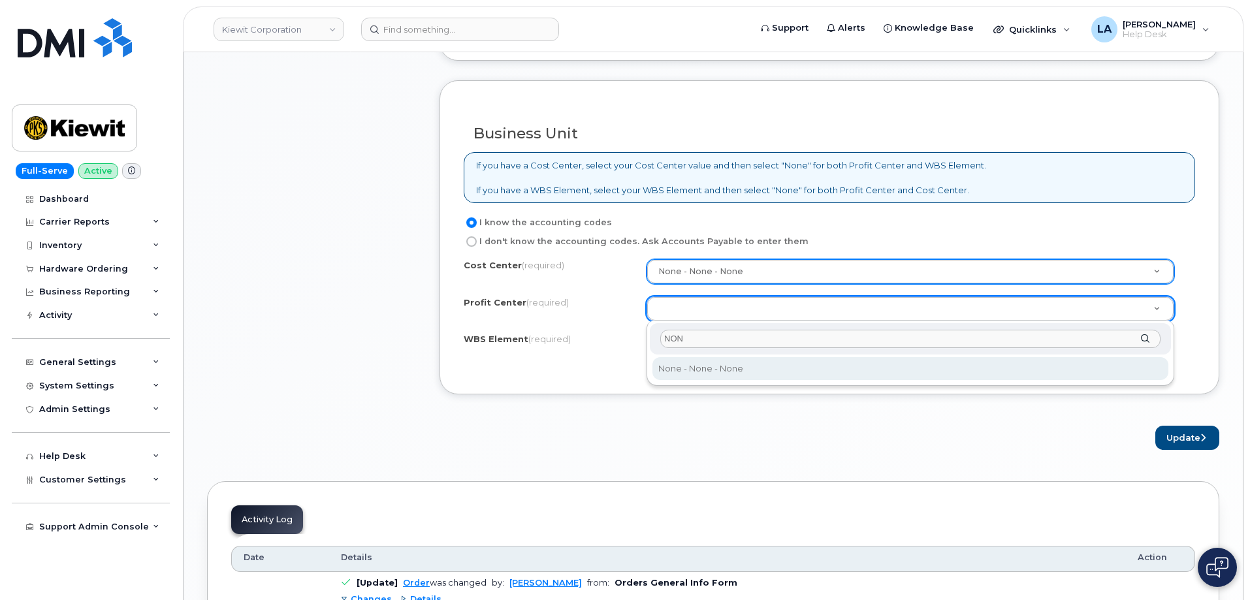
type input "NON"
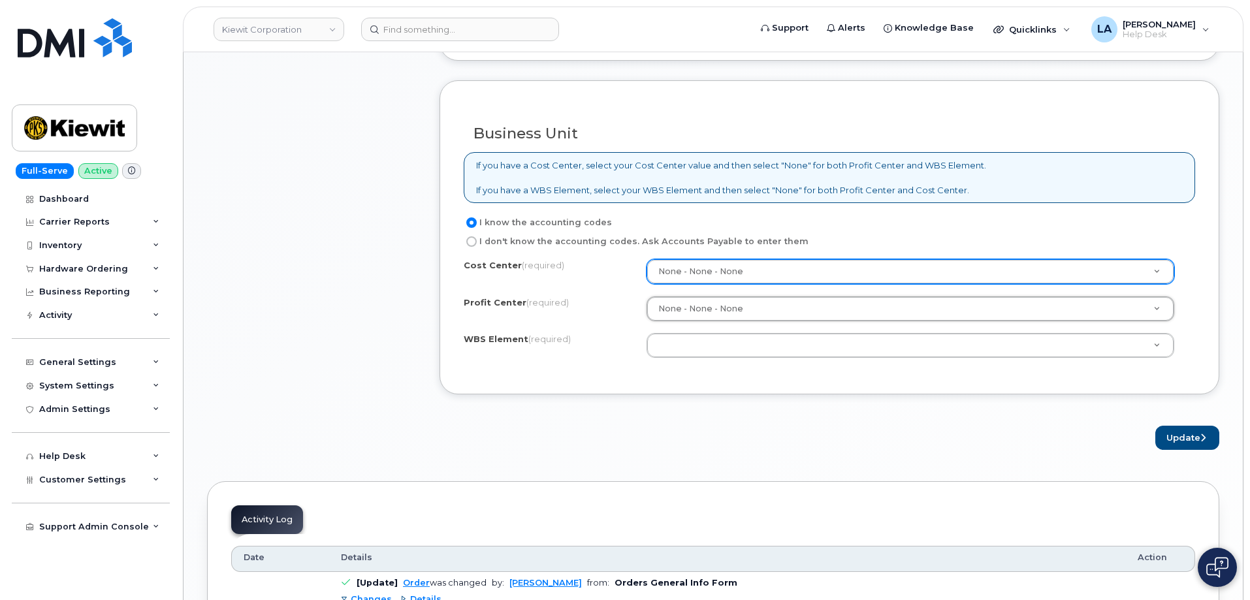
select select "None"
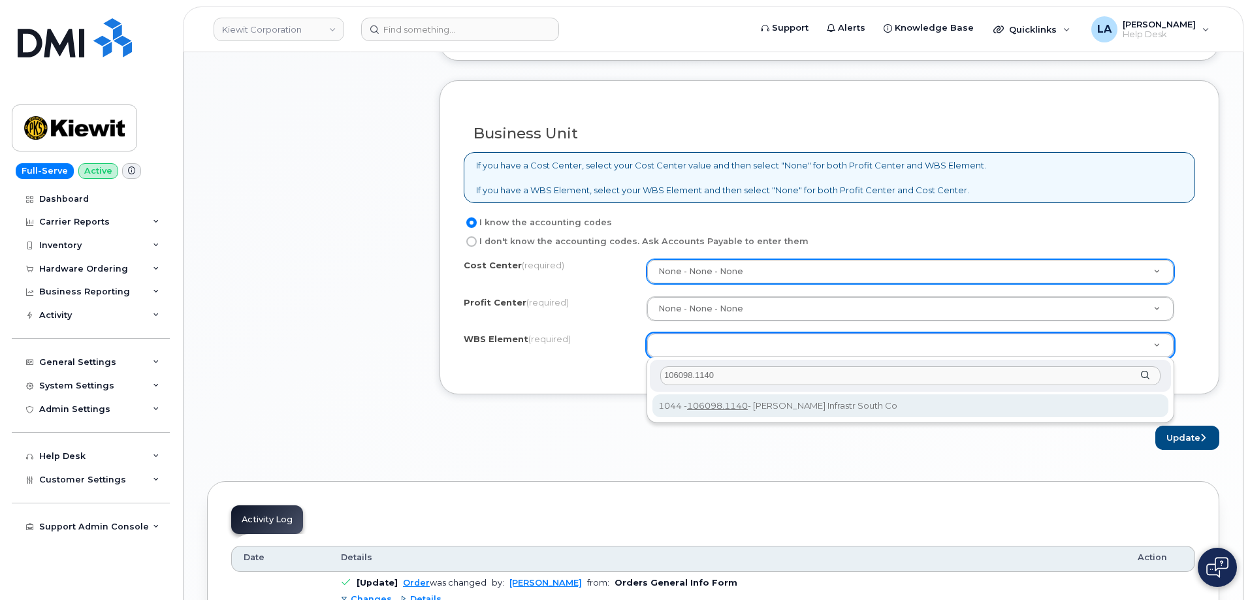
type input "106098.1140"
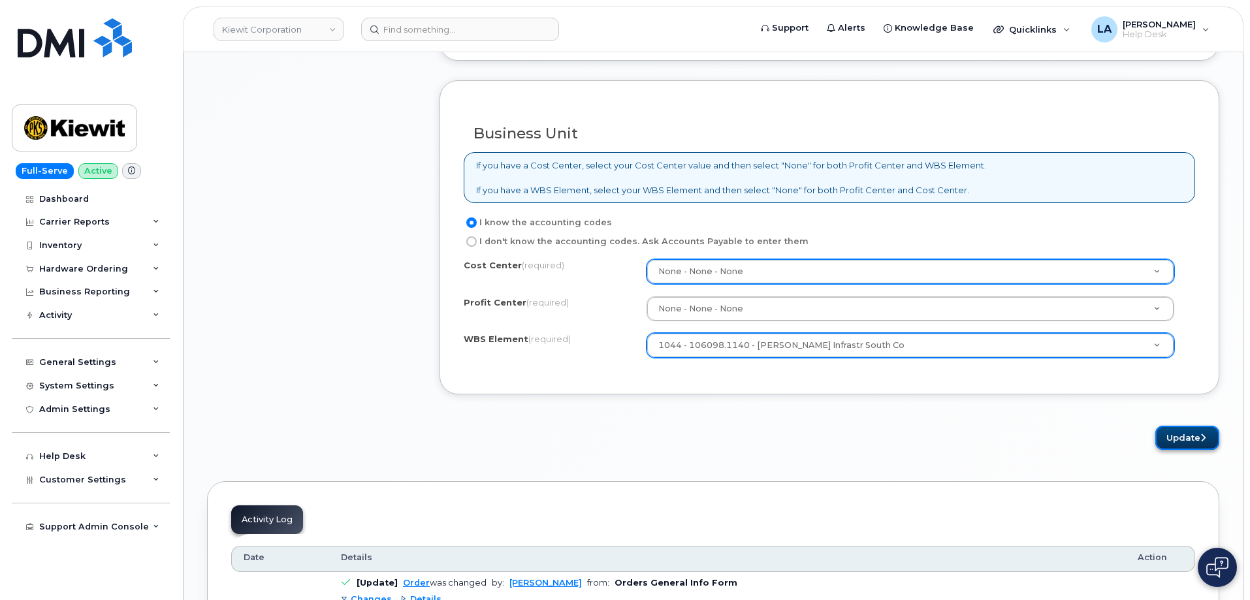
click at [1184, 436] on button "Update" at bounding box center [1188, 438] width 64 height 24
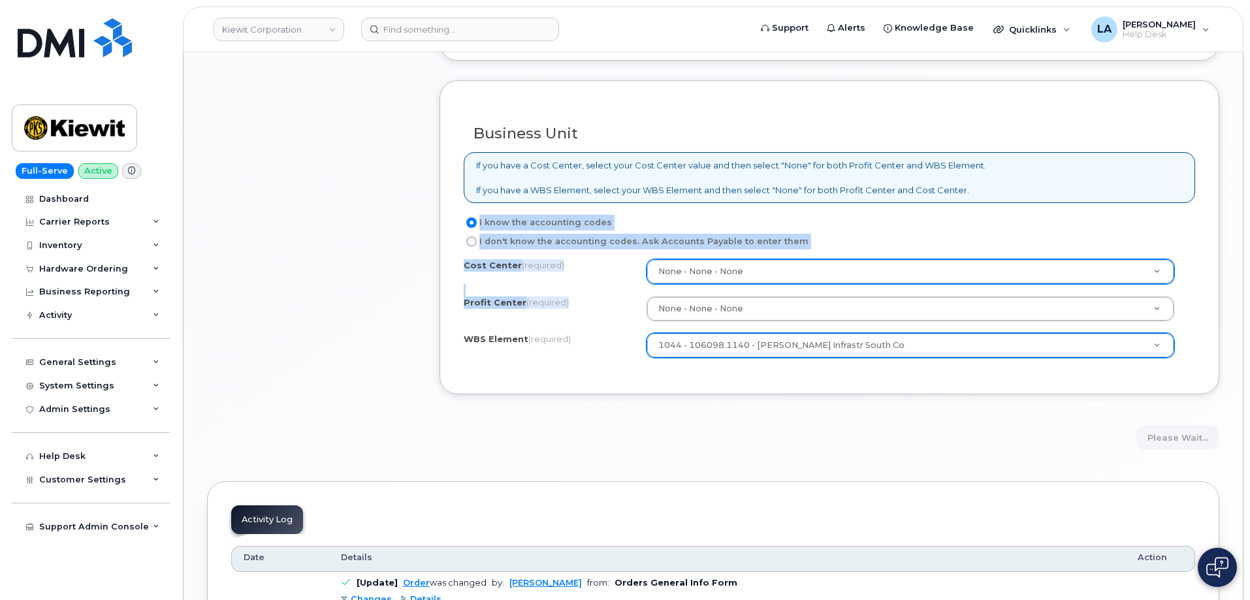
drag, startPoint x: 1250, startPoint y: 319, endPoint x: 1250, endPoint y: 195, distance: 124.8
click at [1250, 195] on body "[PERSON_NAME] Corporation Support Alerts Knowledge Base Quicklinks Suspend / Ca…" at bounding box center [625, 38] width 1250 height 2157
click at [1214, 216] on div "Business Unit If you have a Cost Center, select your Cost Center value and then…" at bounding box center [830, 237] width 780 height 314
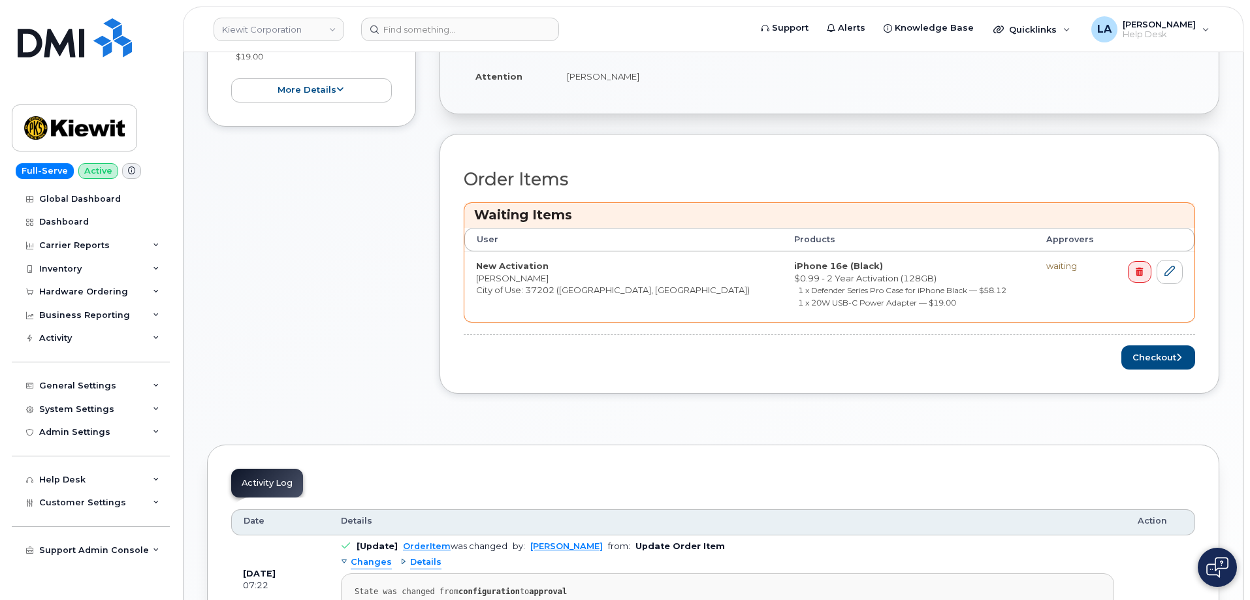
scroll to position [529, 0]
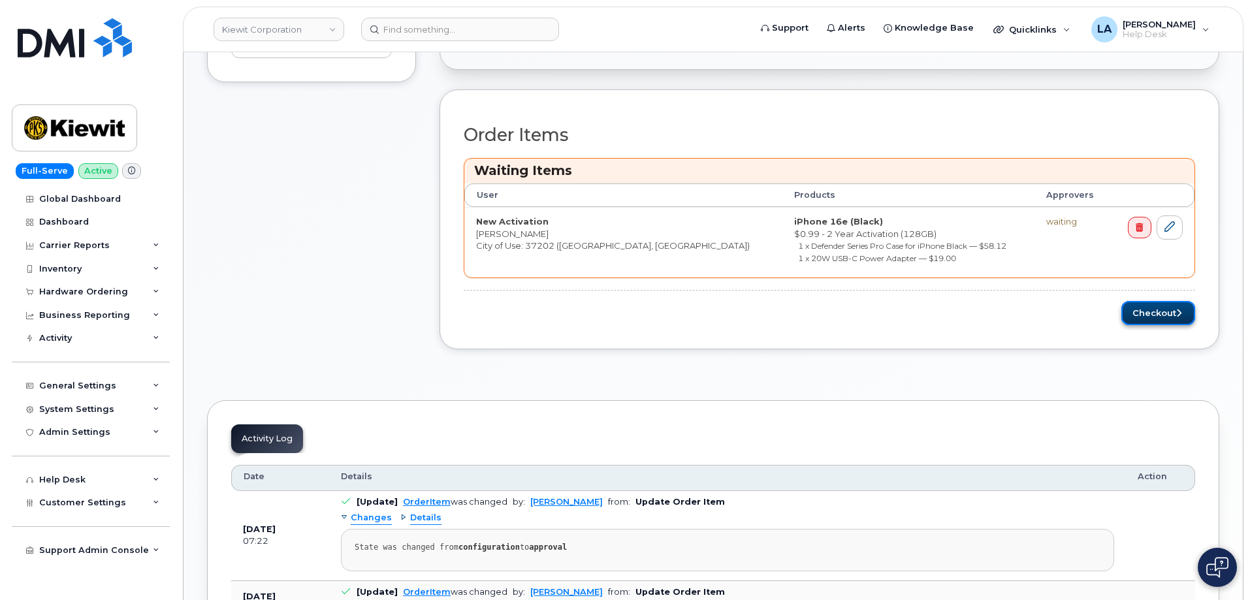
click at [1152, 310] on button "Checkout" at bounding box center [1159, 313] width 74 height 24
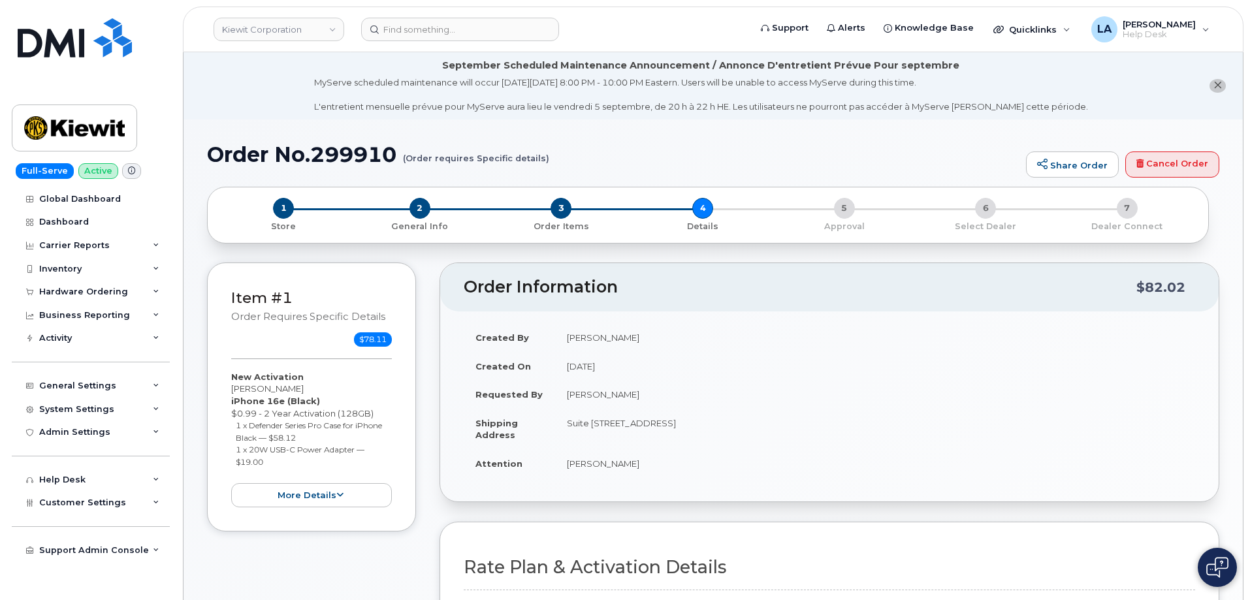
click at [1103, 338] on td "[PERSON_NAME]" at bounding box center [875, 337] width 640 height 29
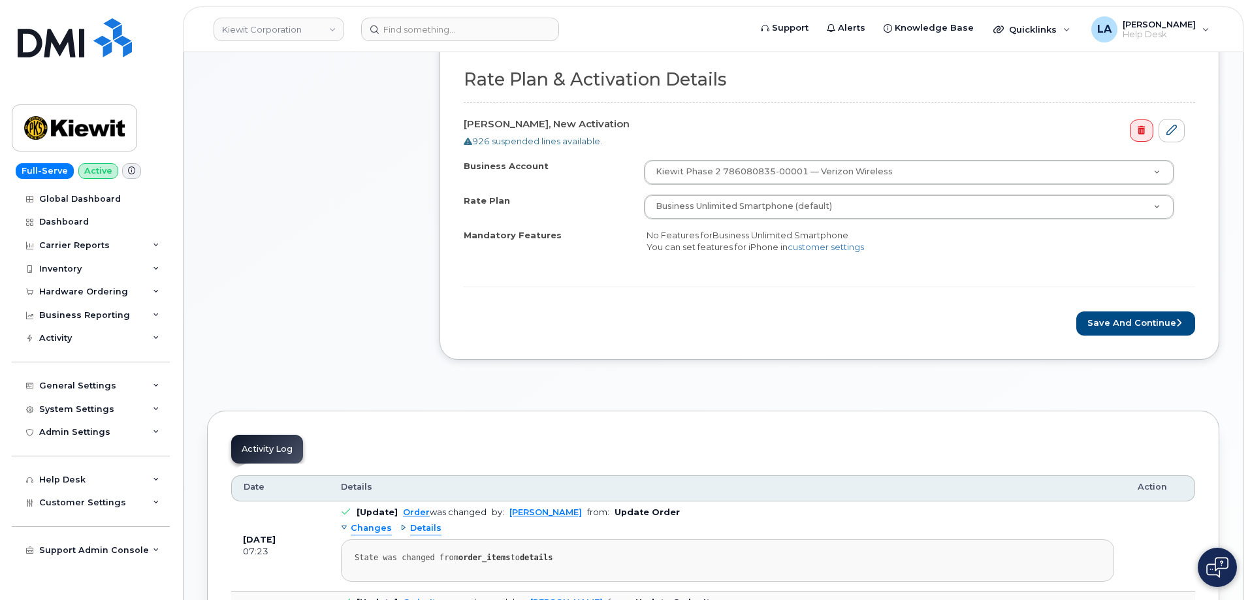
scroll to position [525, 0]
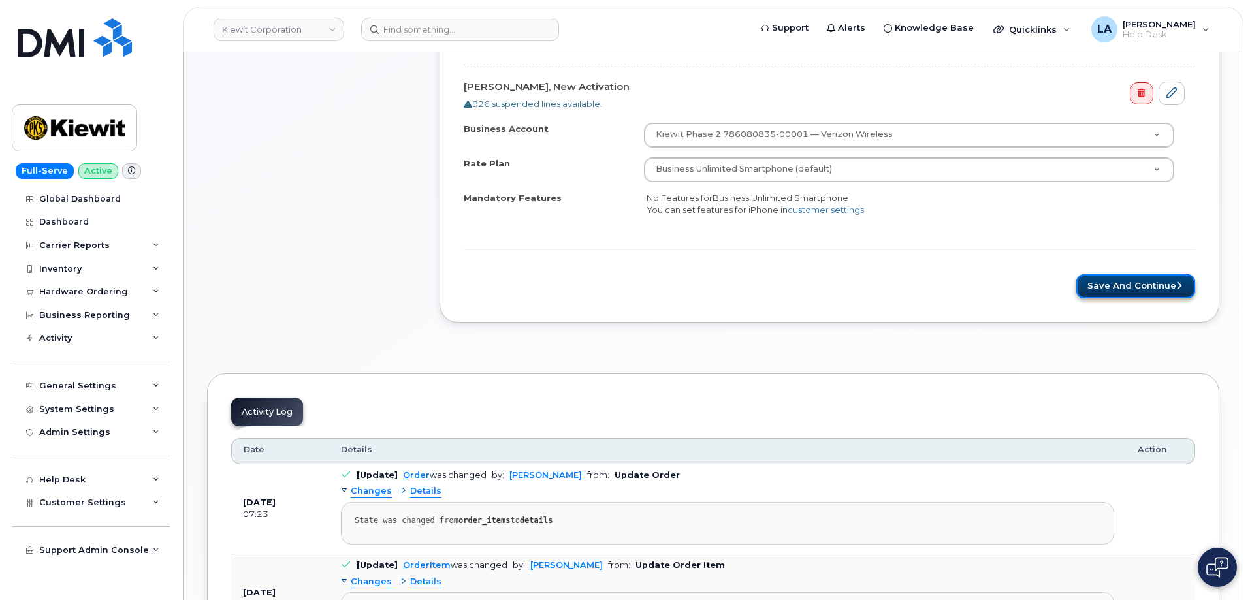
click at [1129, 293] on button "Save and Continue" at bounding box center [1136, 286] width 119 height 24
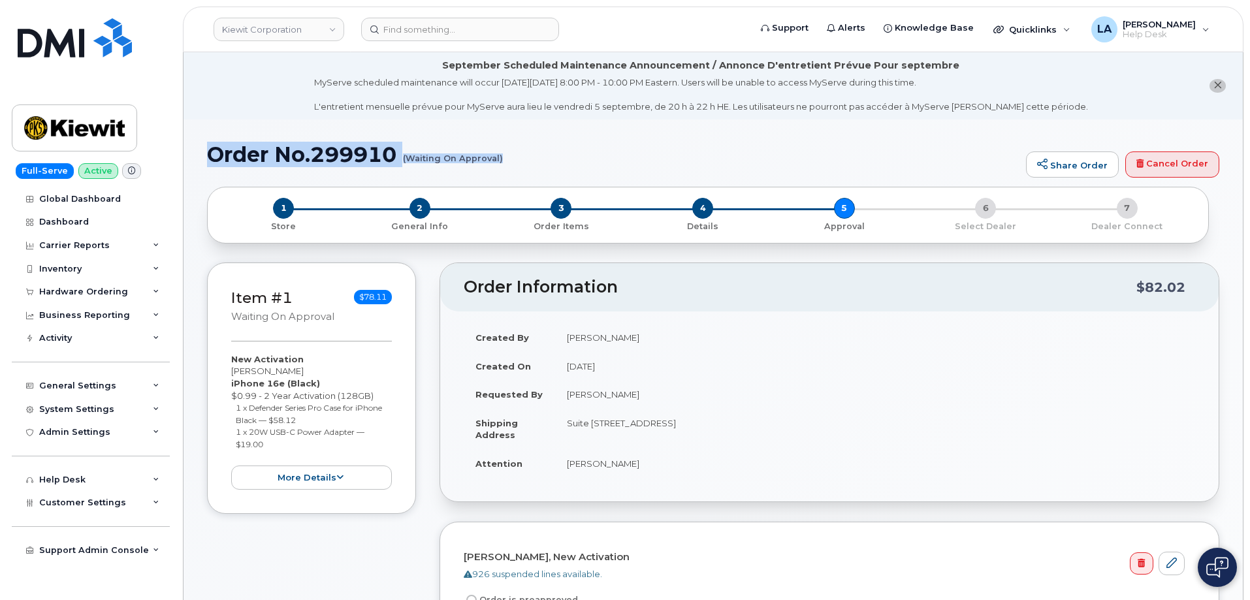
drag, startPoint x: 210, startPoint y: 152, endPoint x: 513, endPoint y: 170, distance: 303.6
click at [513, 170] on div "Order No.299910 (Waiting On Approval) Share Order Cancel Order" at bounding box center [713, 165] width 1013 height 44
copy h1 "Order No.299910 (Waiting On Approval)"
